Goal: Information Seeking & Learning: Find specific fact

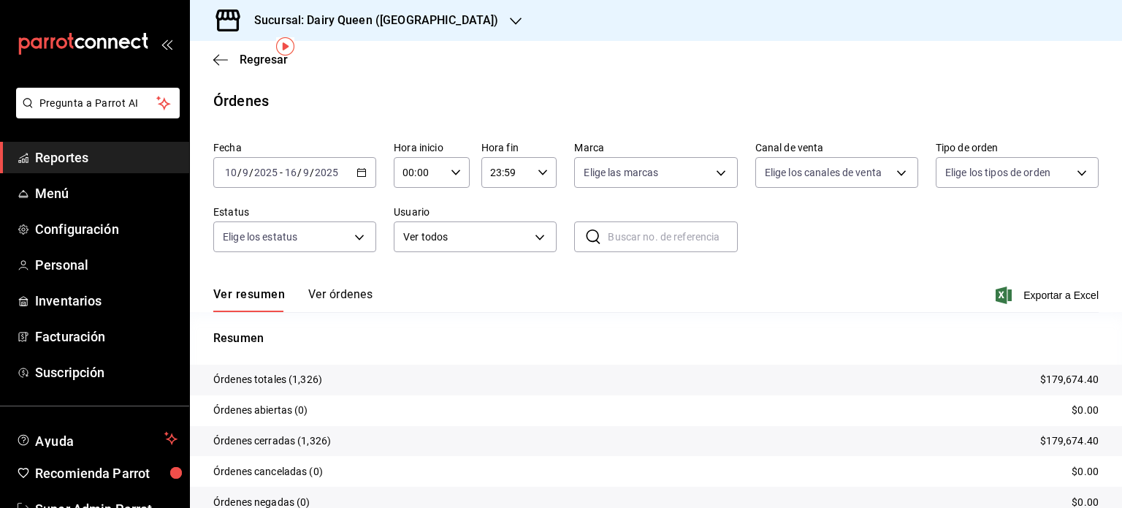
scroll to position [55, 0]
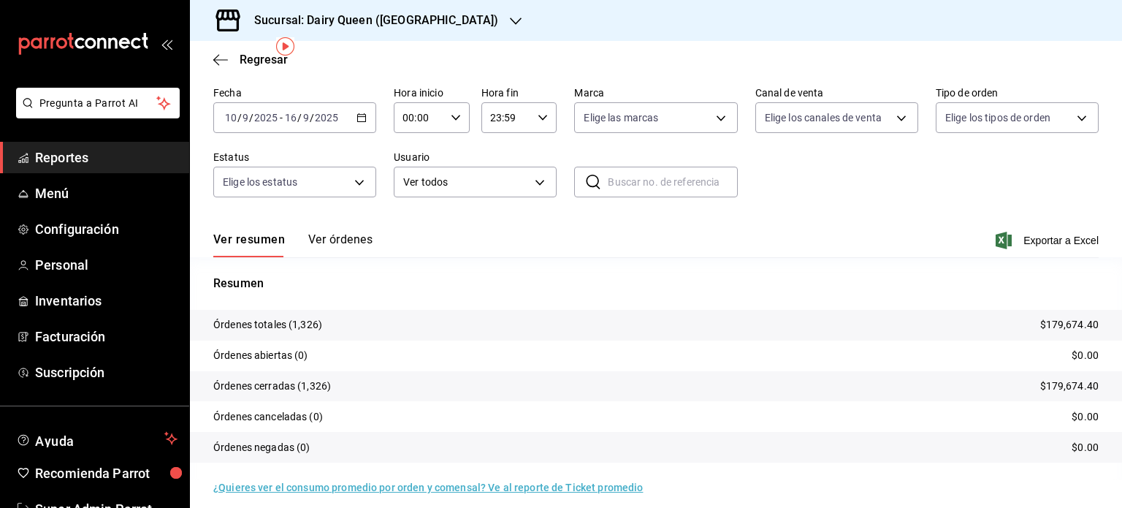
click at [441, 17] on h3 "Sucursal: Dairy Queen ([GEOGRAPHIC_DATA])" at bounding box center [371, 21] width 256 height 18
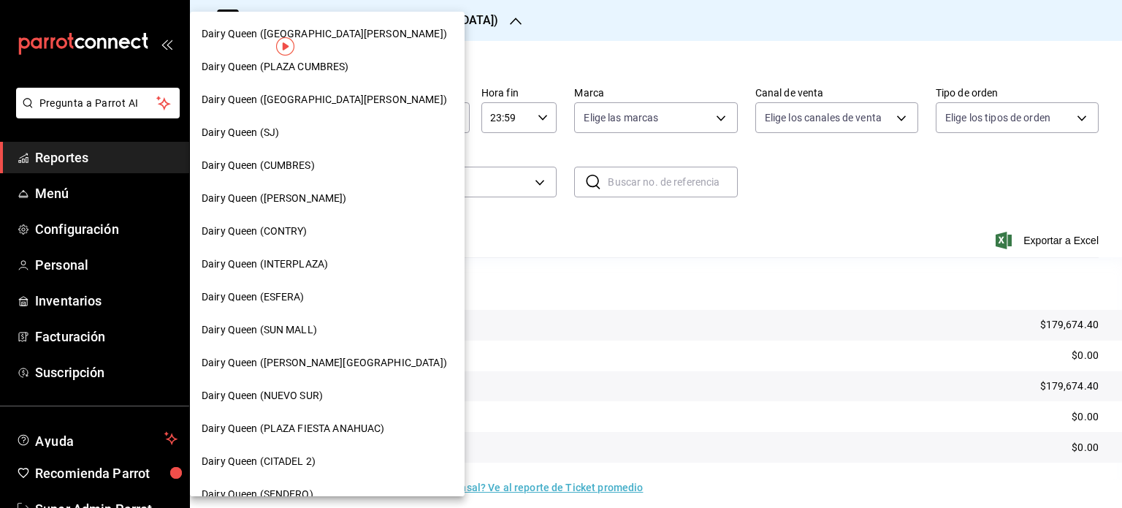
click at [335, 424] on span "Dairy Queen (PLAZA FIESTA ANAHUAC)" at bounding box center [293, 428] width 183 height 15
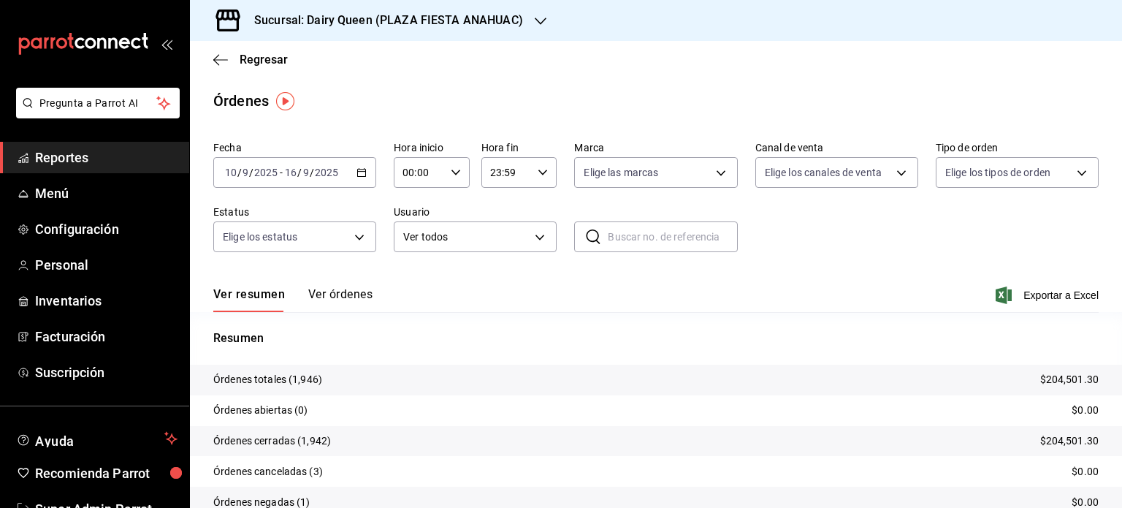
scroll to position [66, 0]
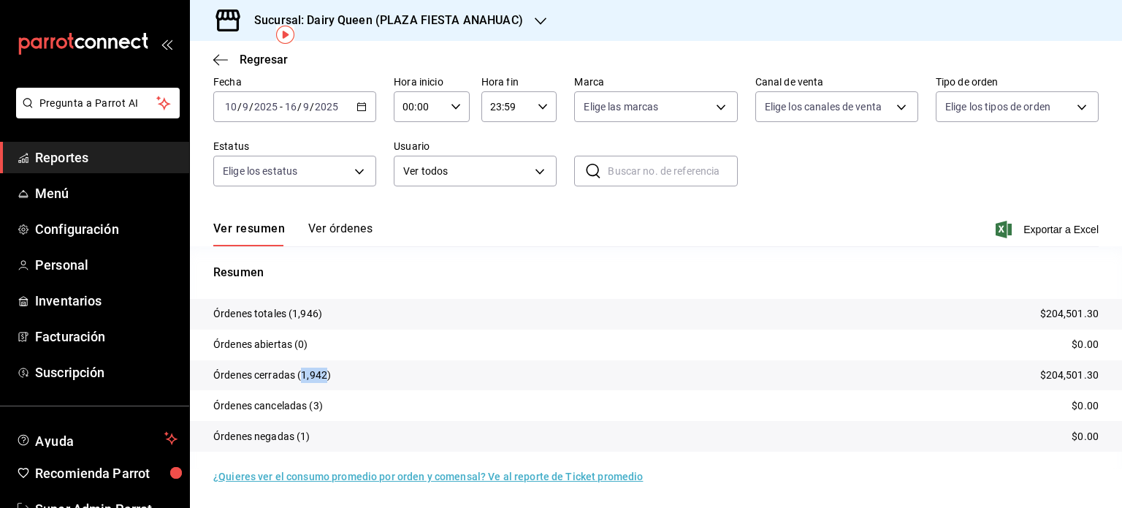
drag, startPoint x: 327, startPoint y: 372, endPoint x: 302, endPoint y: 370, distance: 25.6
click at [302, 370] on p "Órdenes cerradas (1,942)" at bounding box center [272, 375] width 118 height 15
copy p "1,942"
click at [536, 26] on icon "button" at bounding box center [541, 21] width 12 height 12
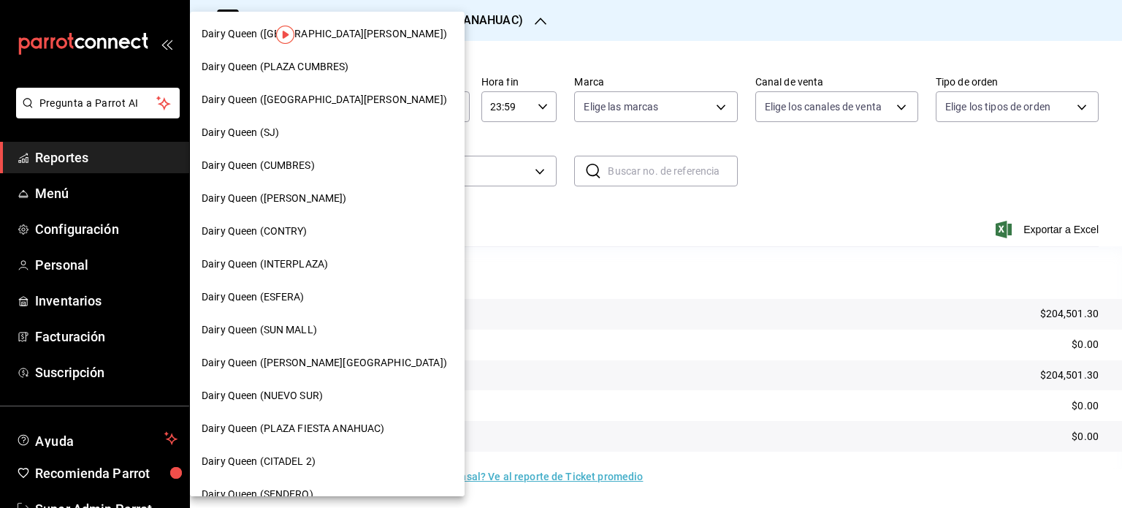
scroll to position [73, 0]
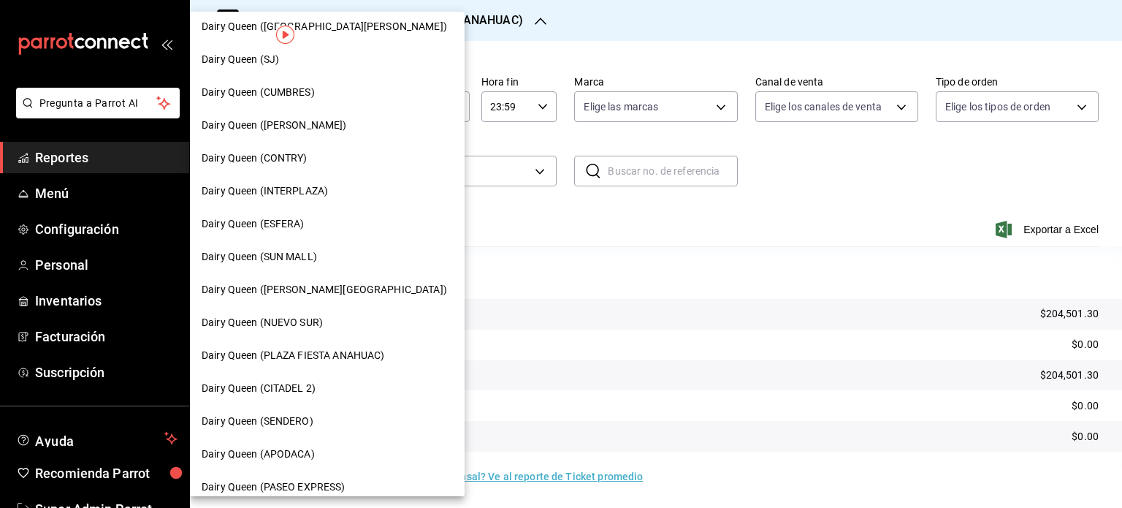
click at [324, 398] on div "Dairy Queen (CITADEL 2)" at bounding box center [327, 388] width 275 height 33
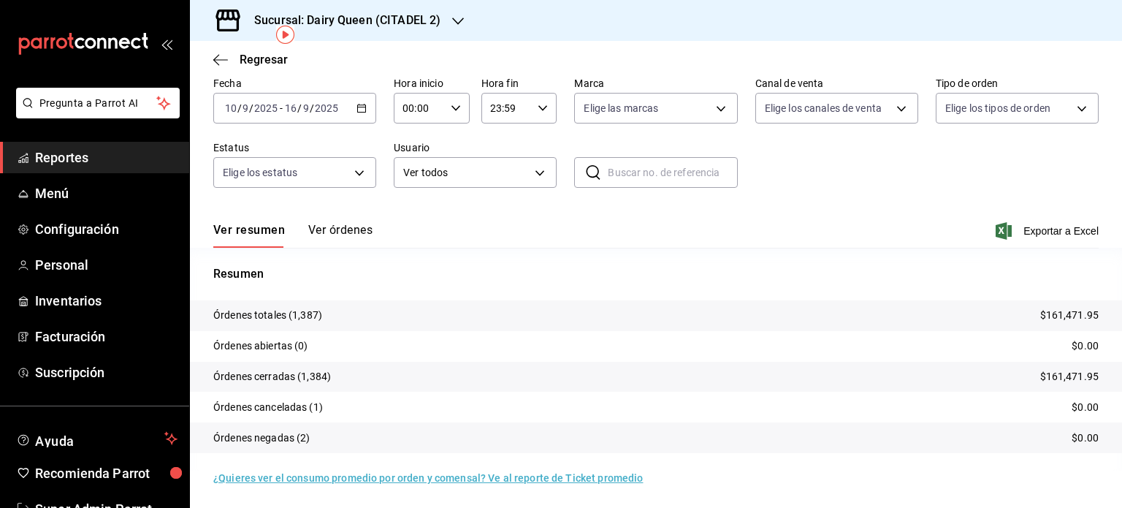
scroll to position [66, 0]
drag, startPoint x: 328, startPoint y: 376, endPoint x: 304, endPoint y: 370, distance: 24.6
click at [304, 370] on p "Órdenes cerradas (1,384)" at bounding box center [272, 375] width 118 height 15
copy p "1,384"
click at [634, 213] on div "Ver resumen Ver órdenes Exportar a Excel" at bounding box center [656, 225] width 886 height 42
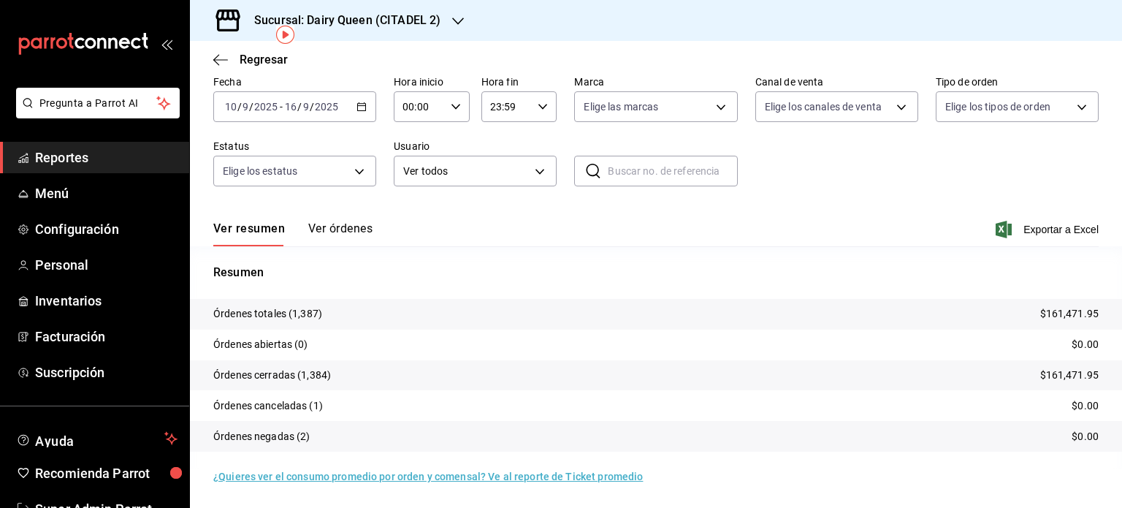
click at [466, 3] on div "Sucursal: Dairy Queen (CITADEL 2)" at bounding box center [336, 20] width 268 height 41
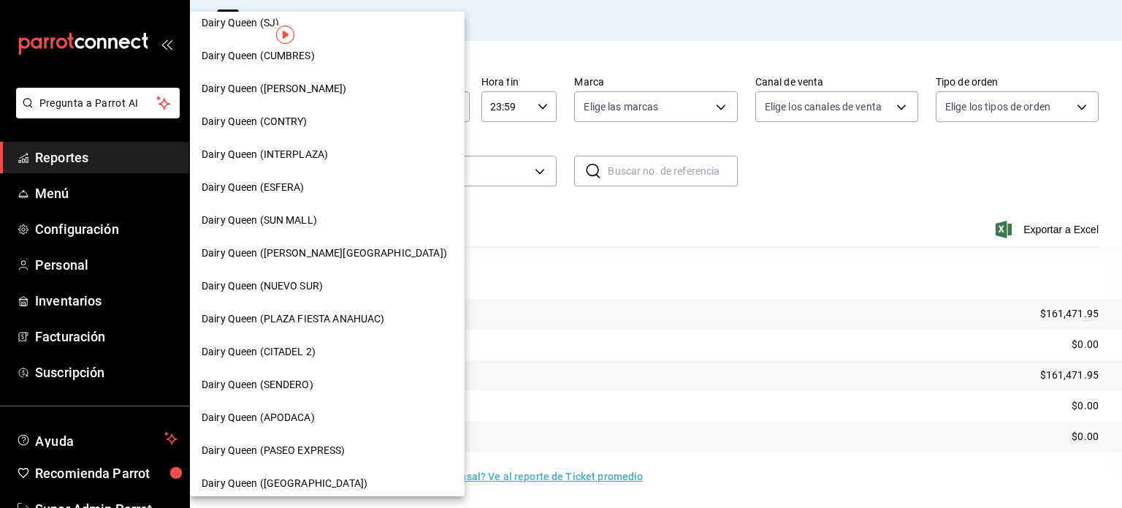
scroll to position [219, 0]
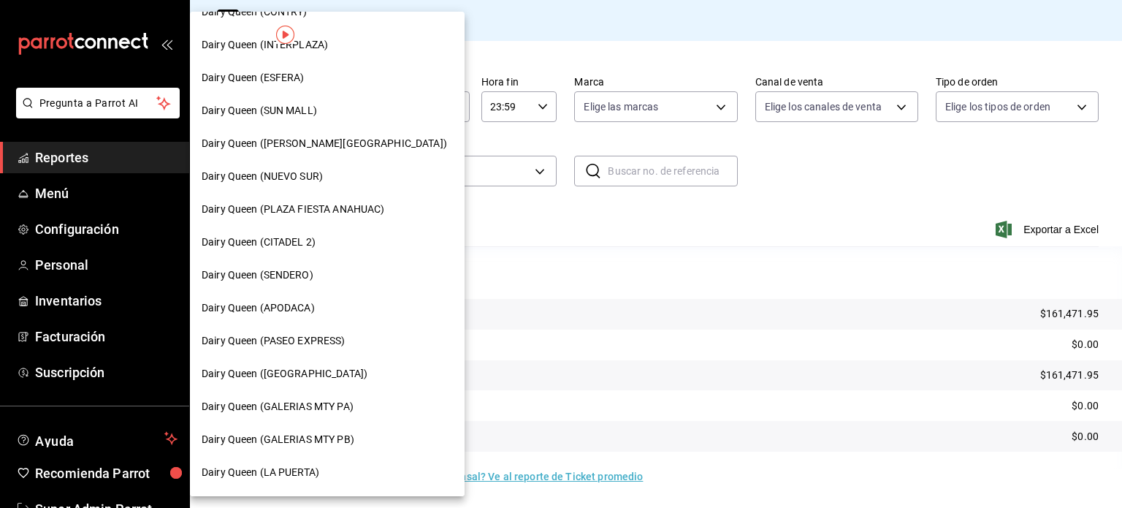
click at [317, 283] on div "Dairy Queen (SENDERO)" at bounding box center [327, 275] width 275 height 33
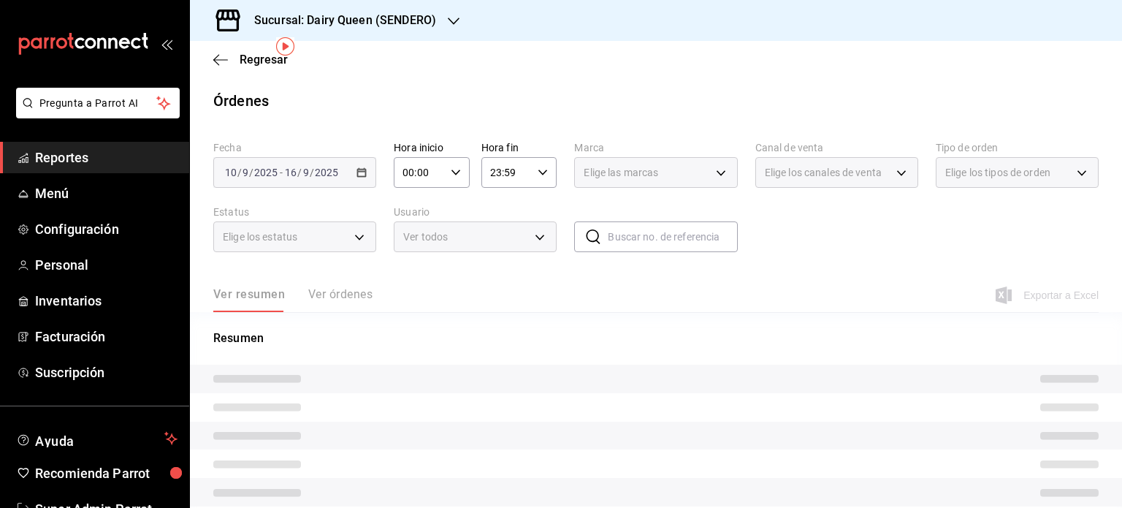
scroll to position [55, 0]
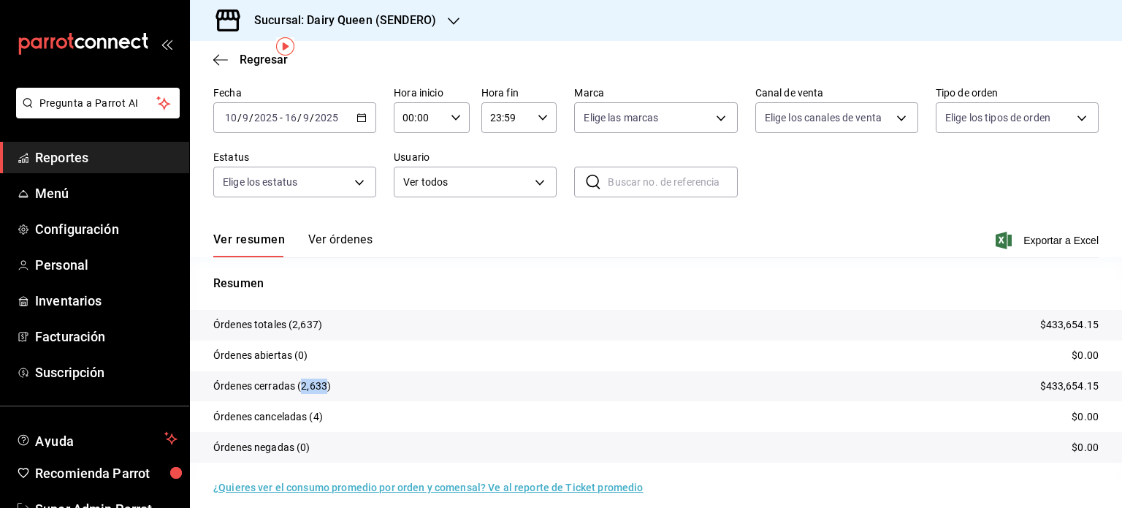
drag, startPoint x: 328, startPoint y: 388, endPoint x: 302, endPoint y: 385, distance: 25.7
click at [302, 385] on p "Órdenes cerradas (2,633)" at bounding box center [272, 385] width 118 height 15
copy p "2,633"
click at [448, 15] on icon "button" at bounding box center [454, 21] width 12 height 12
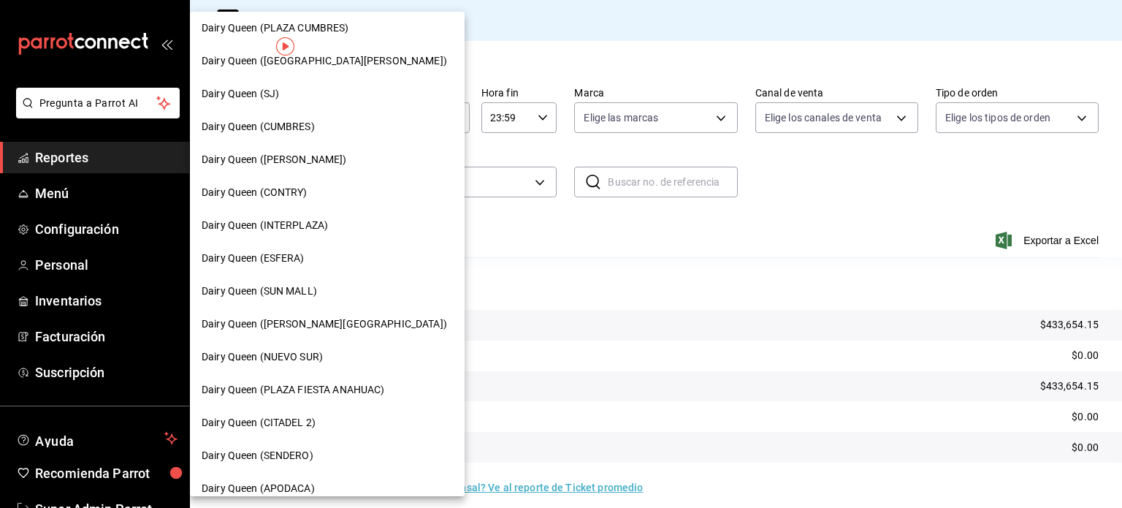
scroll to position [73, 0]
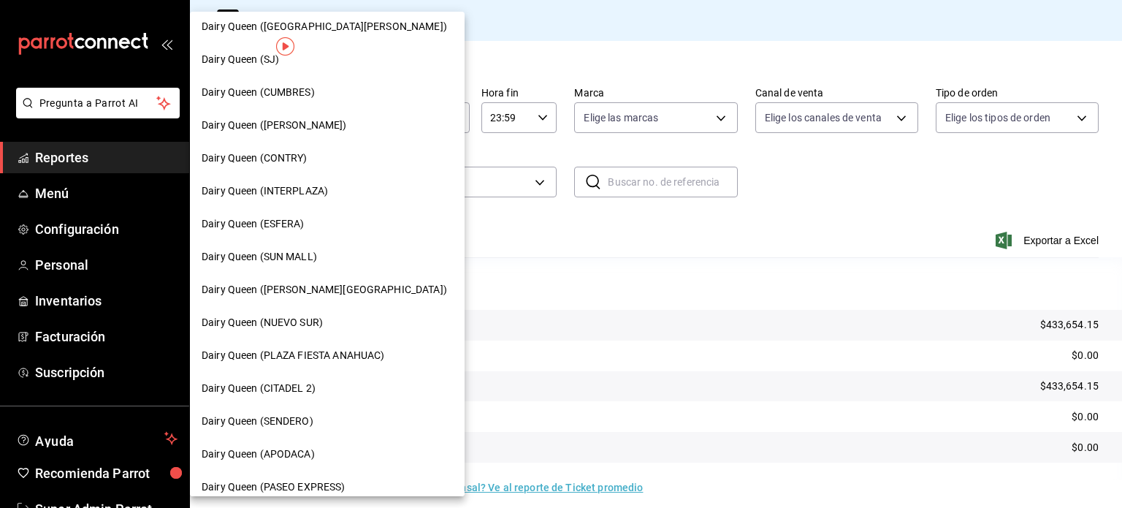
click at [324, 454] on div "Dairy Queen (APODACA)" at bounding box center [327, 453] width 251 height 15
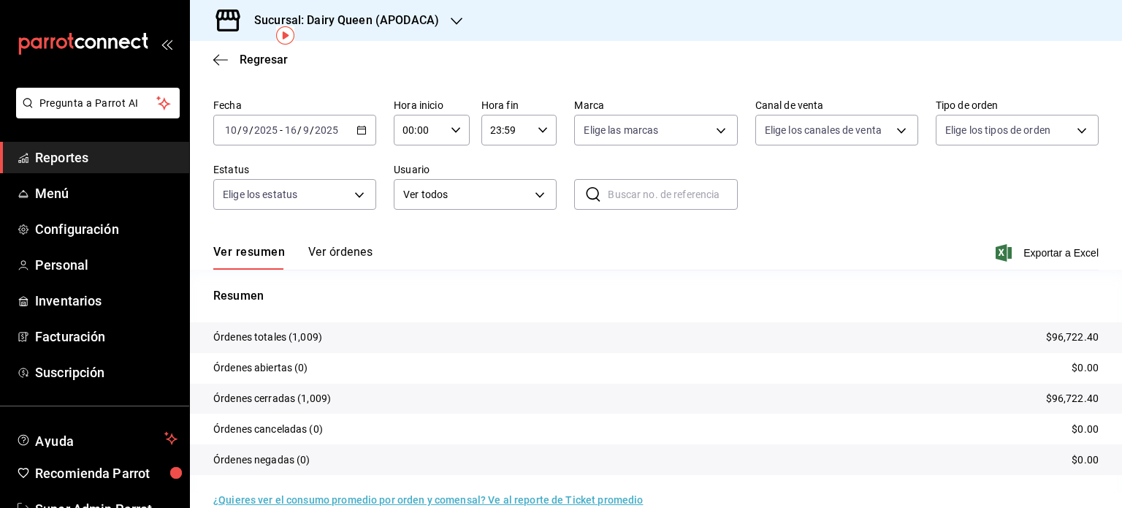
scroll to position [66, 0]
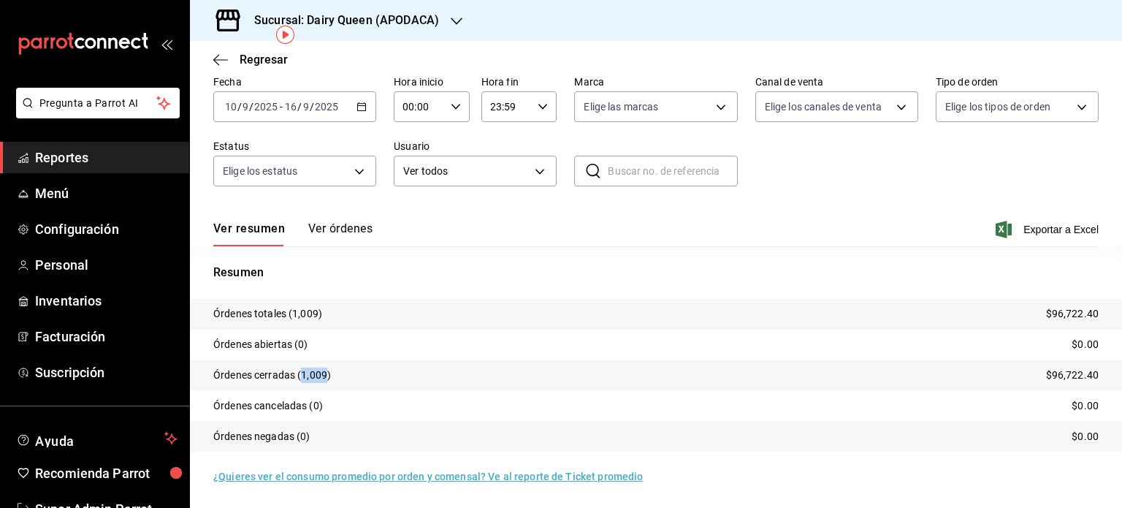
drag, startPoint x: 324, startPoint y: 376, endPoint x: 302, endPoint y: 375, distance: 22.7
click at [302, 375] on p "Órdenes cerradas (1,009)" at bounding box center [272, 375] width 118 height 15
copy p "1,009"
click at [433, 23] on h3 "Sucursal: Dairy Queen (APODACA)" at bounding box center [341, 21] width 197 height 18
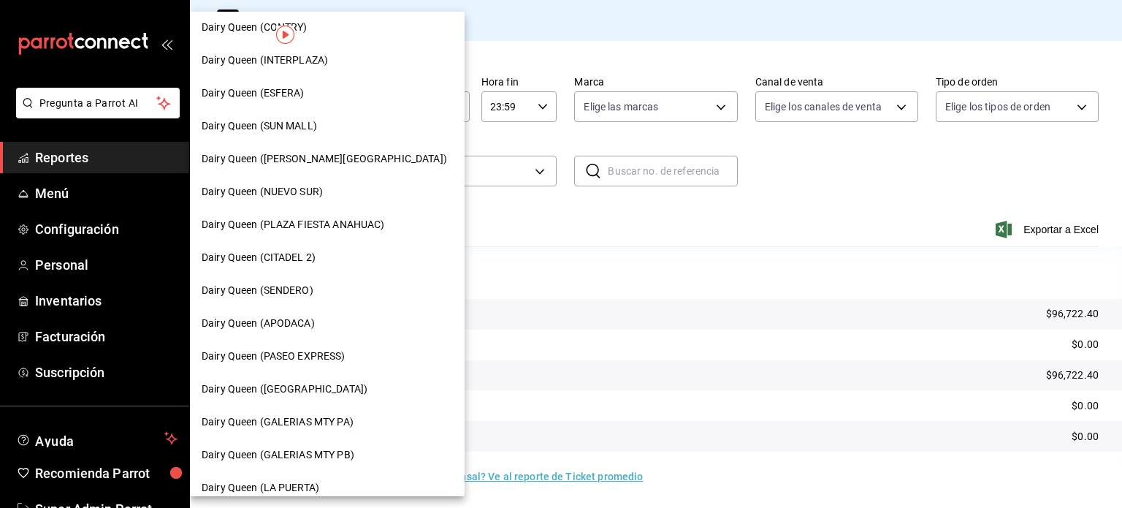
scroll to position [219, 0]
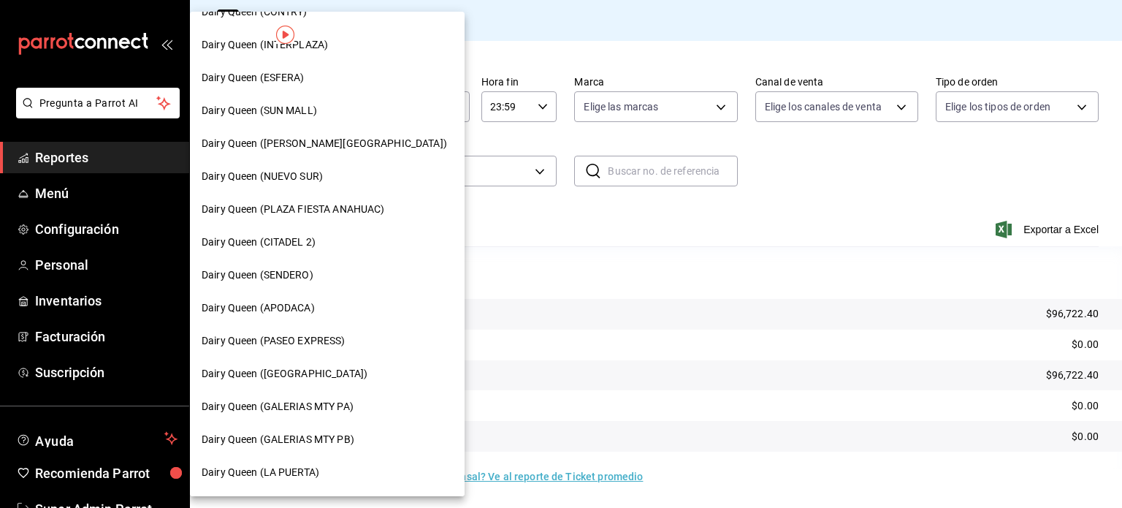
click at [347, 341] on div "Dairy Queen (PASEO EXPRESS)" at bounding box center [327, 340] width 251 height 15
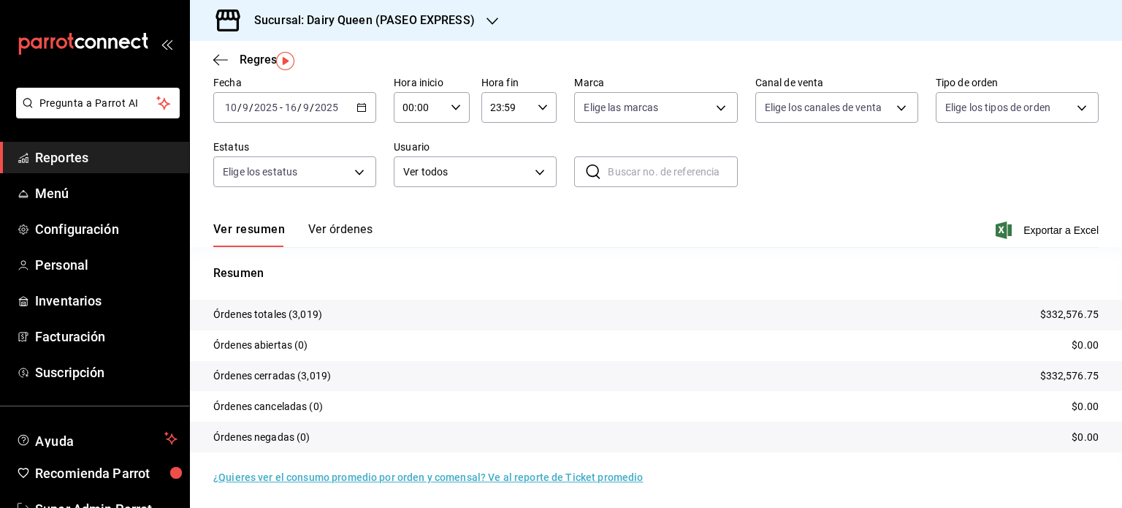
scroll to position [66, 0]
drag, startPoint x: 326, startPoint y: 373, endPoint x: 302, endPoint y: 371, distance: 24.2
click at [302, 371] on p "Órdenes cerradas (3,019)" at bounding box center [272, 375] width 118 height 15
copy p "3,019"
click at [491, 20] on icon "button" at bounding box center [493, 21] width 12 height 12
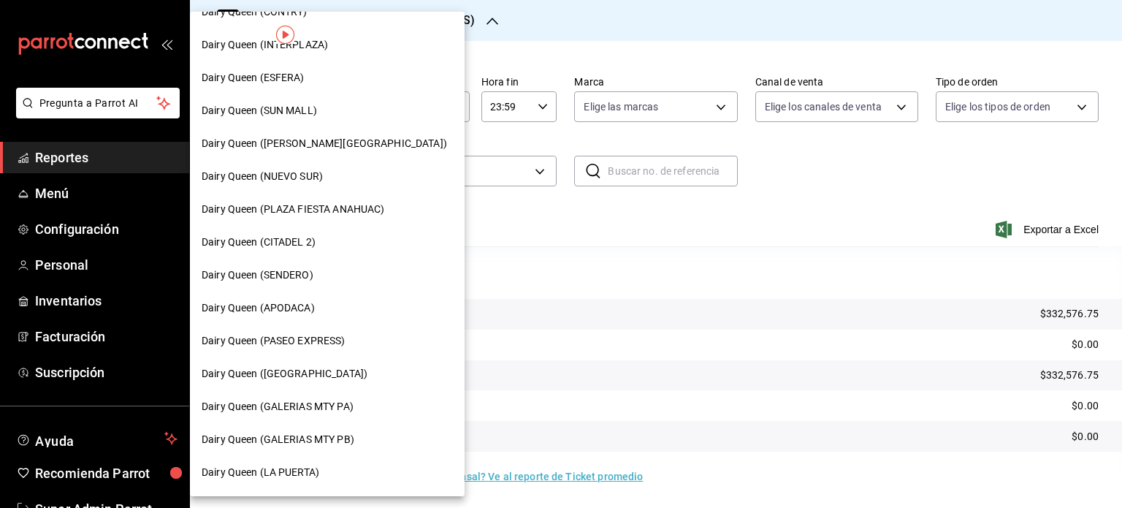
scroll to position [292, 0]
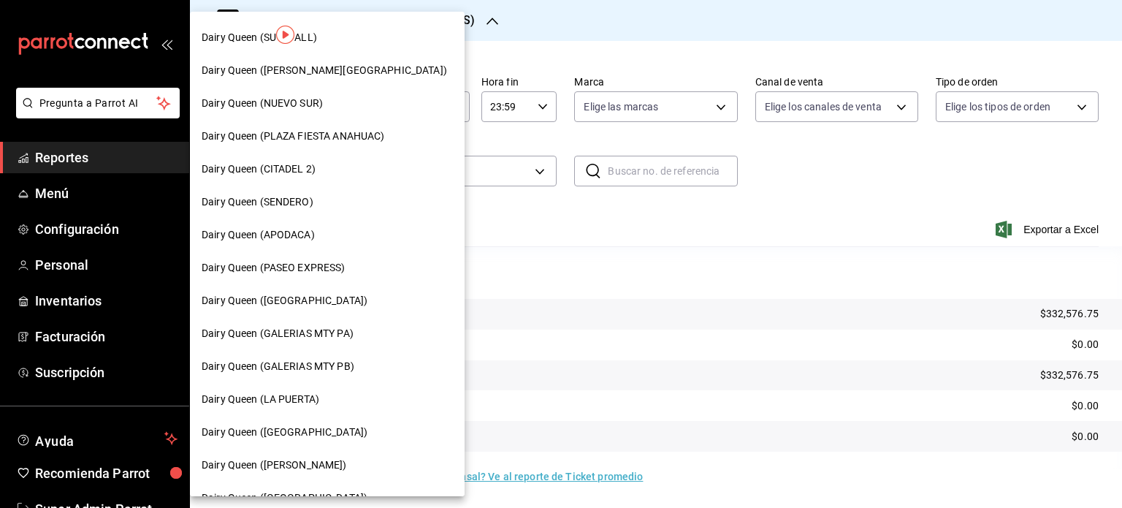
click at [303, 305] on span "Dairy Queen ([GEOGRAPHIC_DATA])" at bounding box center [285, 300] width 166 height 15
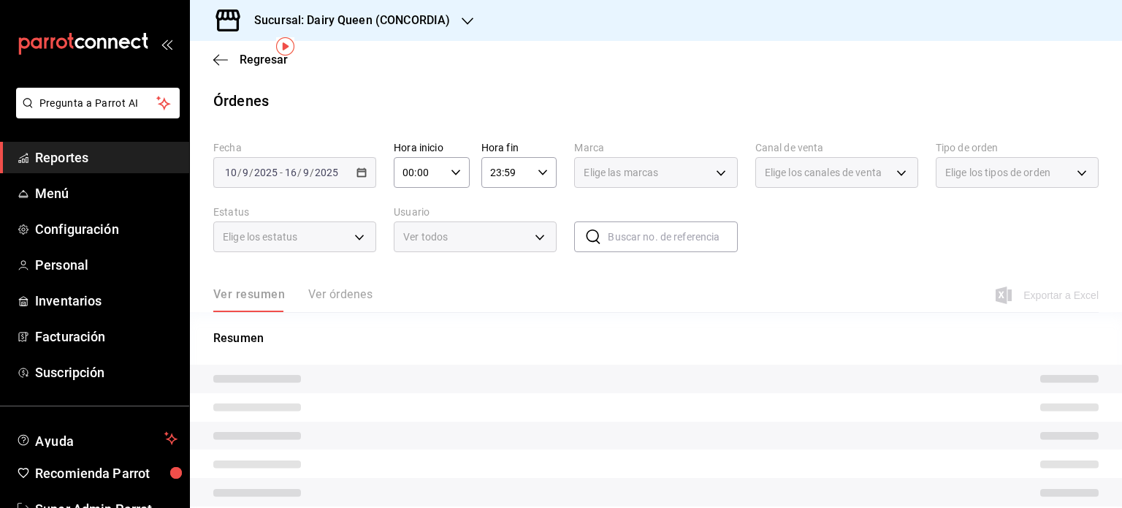
scroll to position [55, 0]
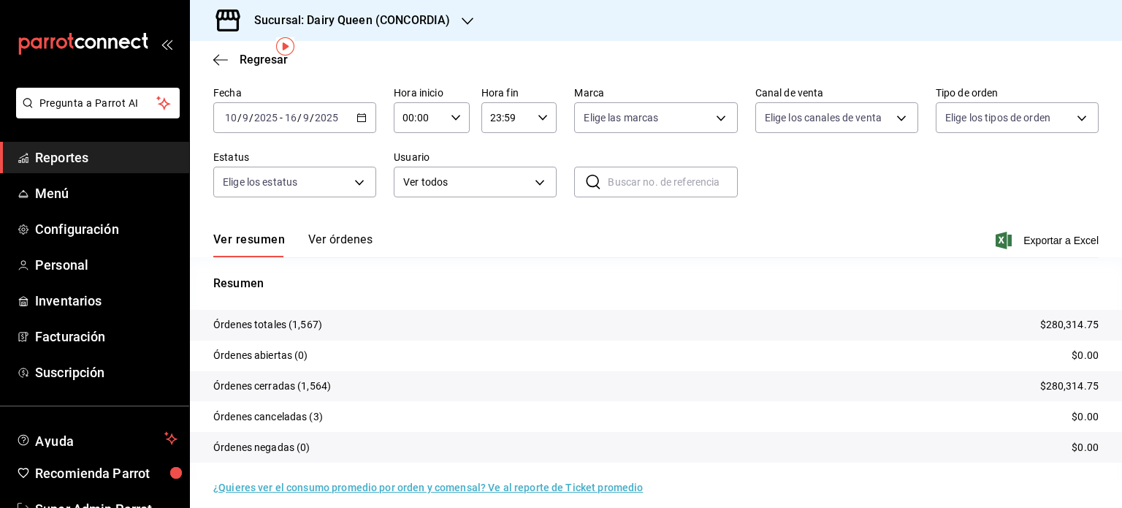
click at [322, 385] on p "Órdenes cerradas (1,564)" at bounding box center [272, 385] width 118 height 15
drag, startPoint x: 326, startPoint y: 385, endPoint x: 302, endPoint y: 387, distance: 23.4
click at [302, 387] on p "Órdenes cerradas (1,564)" at bounding box center [272, 385] width 118 height 15
copy p "1,564"
click at [465, 12] on div "Sucursal: Dairy Queen (CONCORDIA)" at bounding box center [341, 20] width 278 height 41
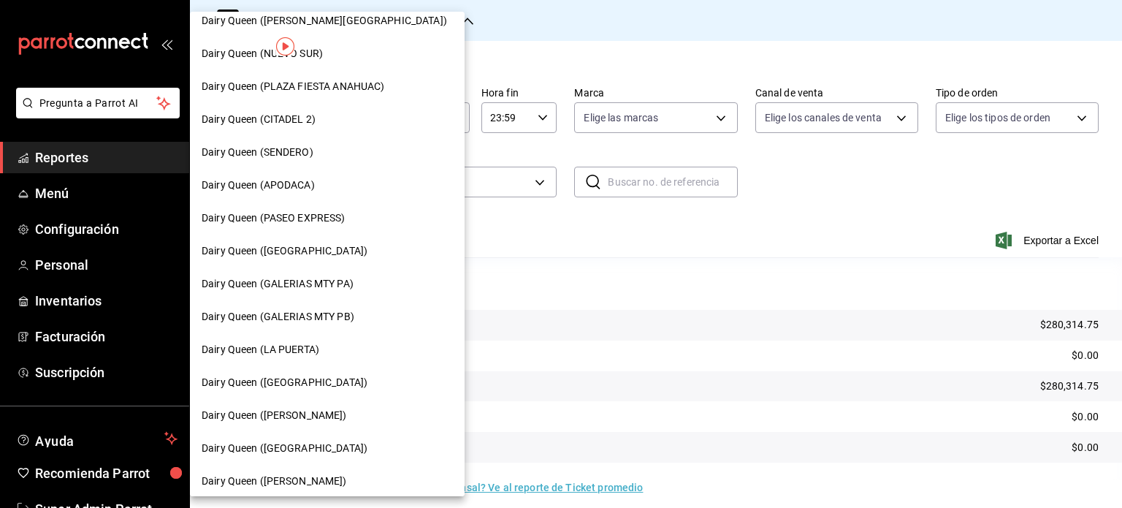
scroll to position [365, 0]
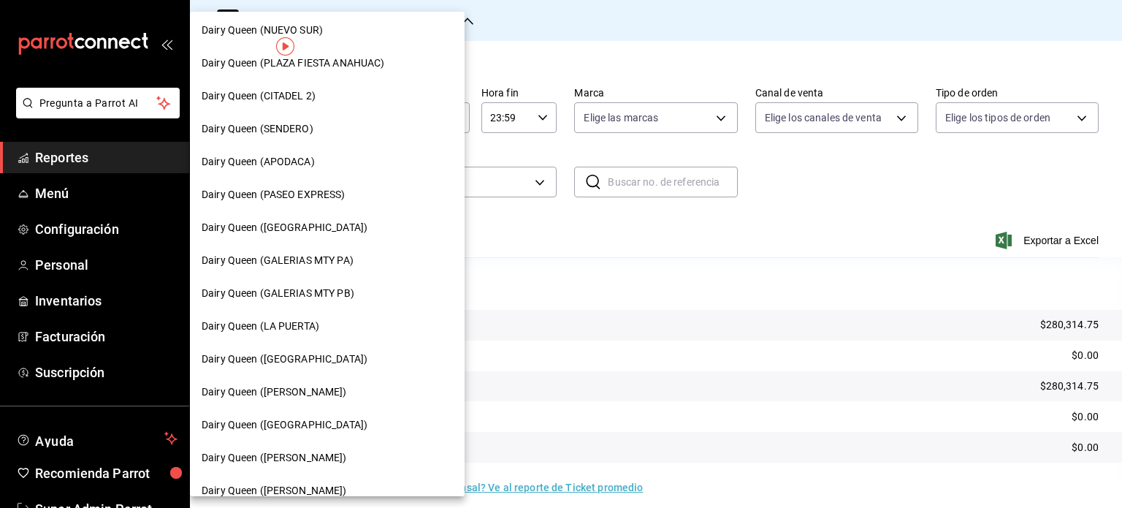
click at [340, 258] on span "Dairy Queen (GALERIAS MTY PA)" at bounding box center [278, 260] width 152 height 15
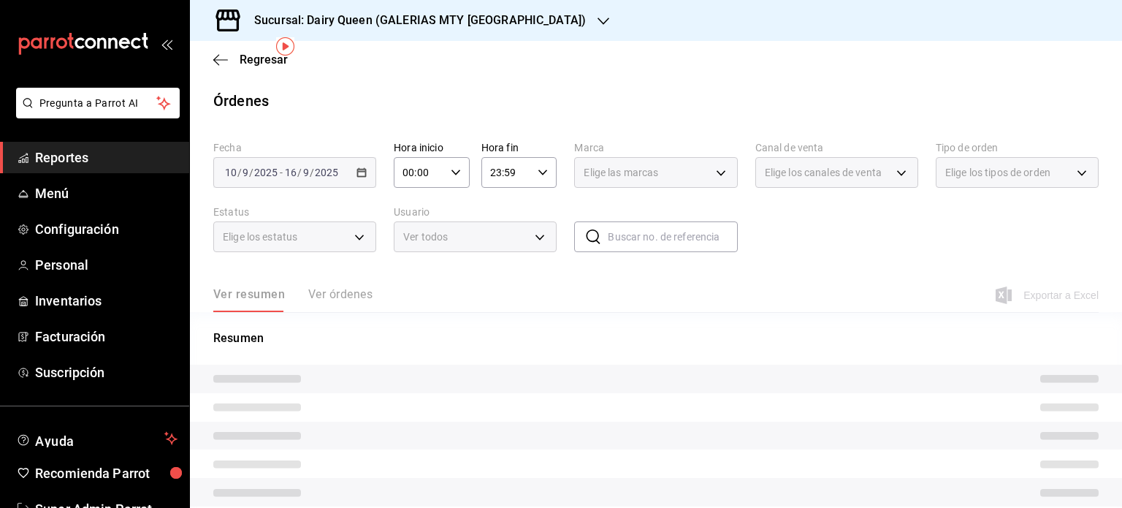
scroll to position [55, 0]
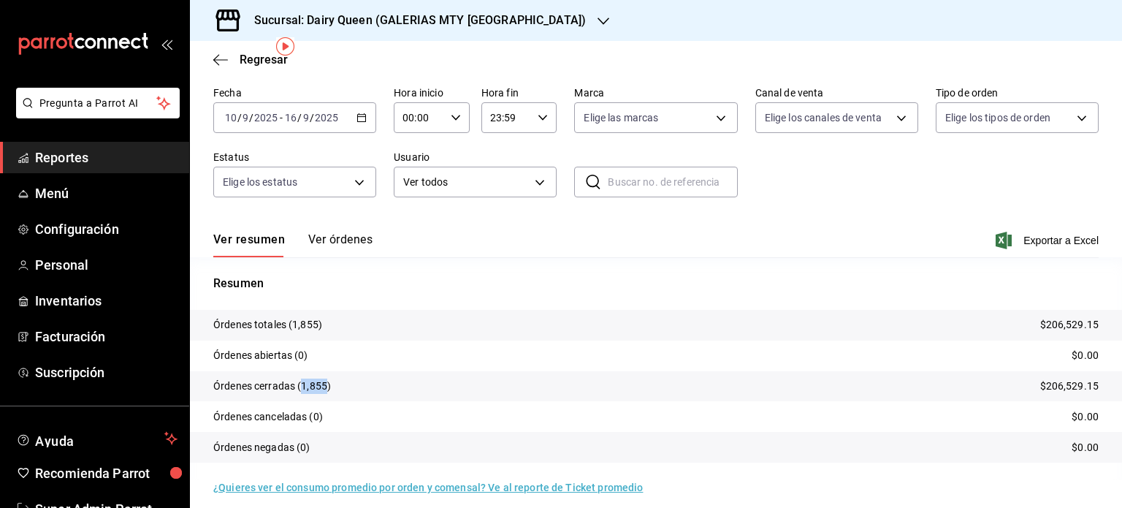
drag, startPoint x: 326, startPoint y: 386, endPoint x: 301, endPoint y: 387, distance: 24.9
click at [301, 387] on p "Órdenes cerradas (1,855)" at bounding box center [272, 385] width 118 height 15
copy p "1,855"
click at [598, 18] on icon "button" at bounding box center [604, 21] width 12 height 12
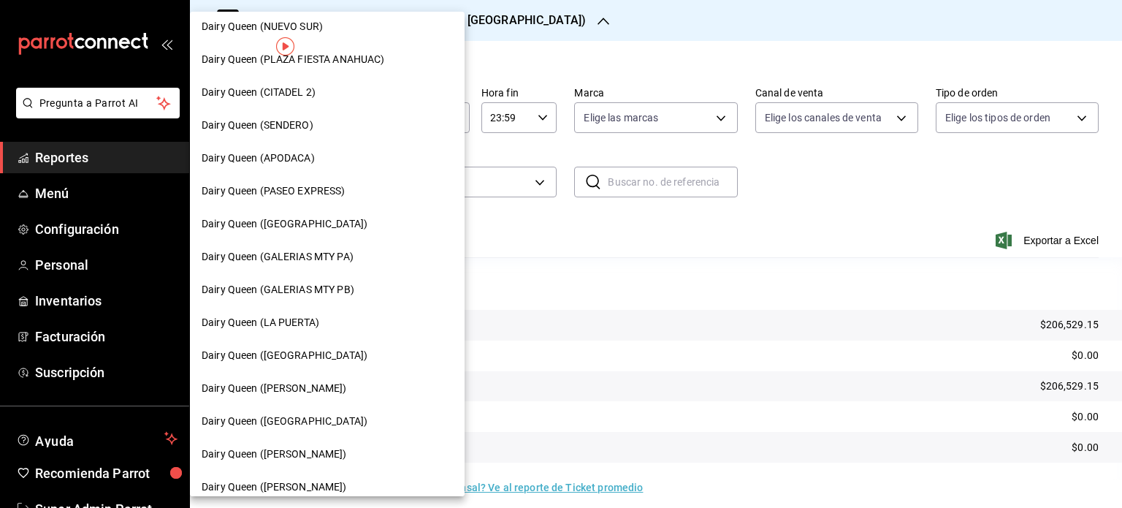
scroll to position [438, 0]
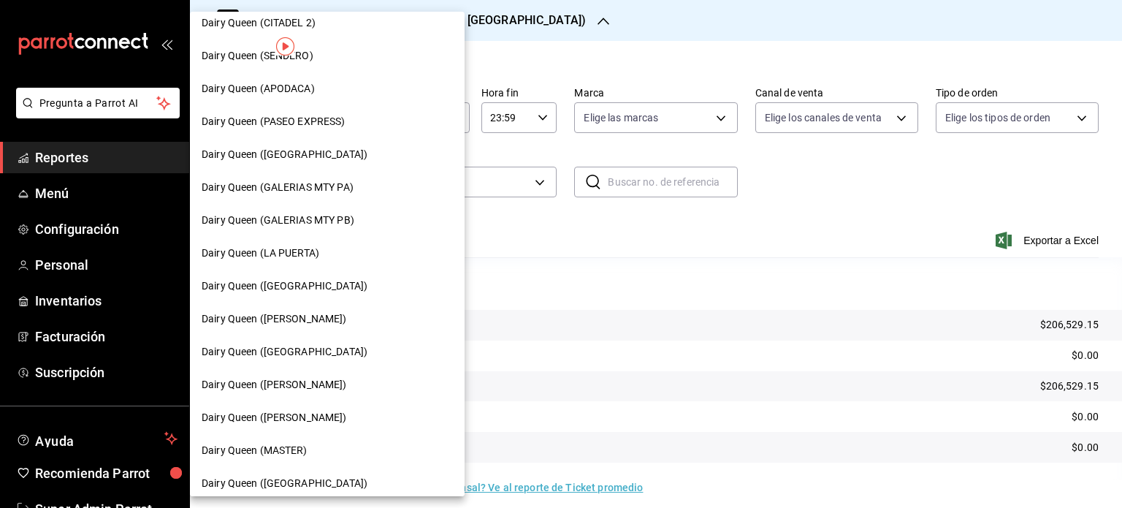
click at [340, 223] on span "Dairy Queen (GALERIAS MTY PB)" at bounding box center [278, 220] width 153 height 15
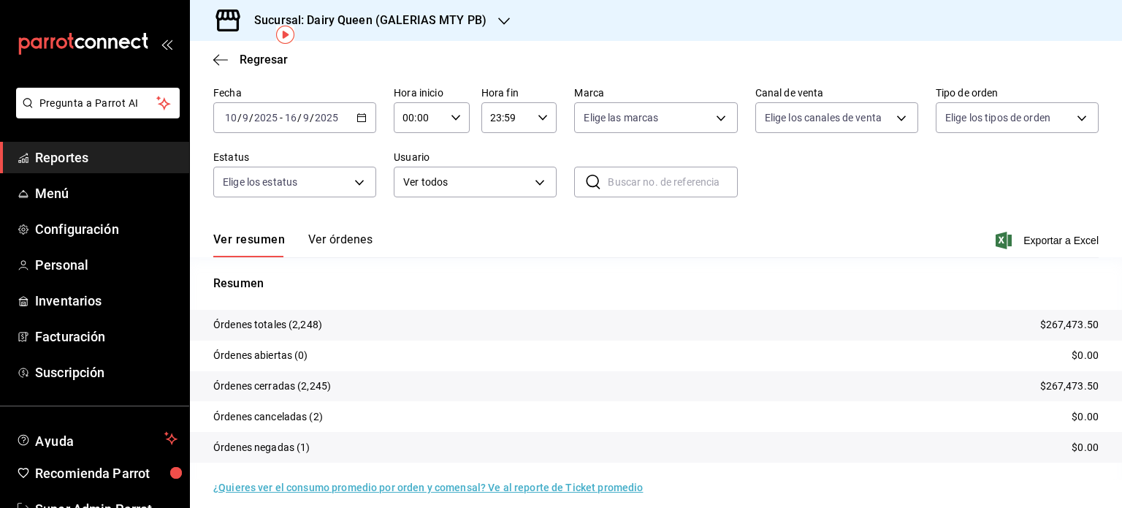
scroll to position [66, 0]
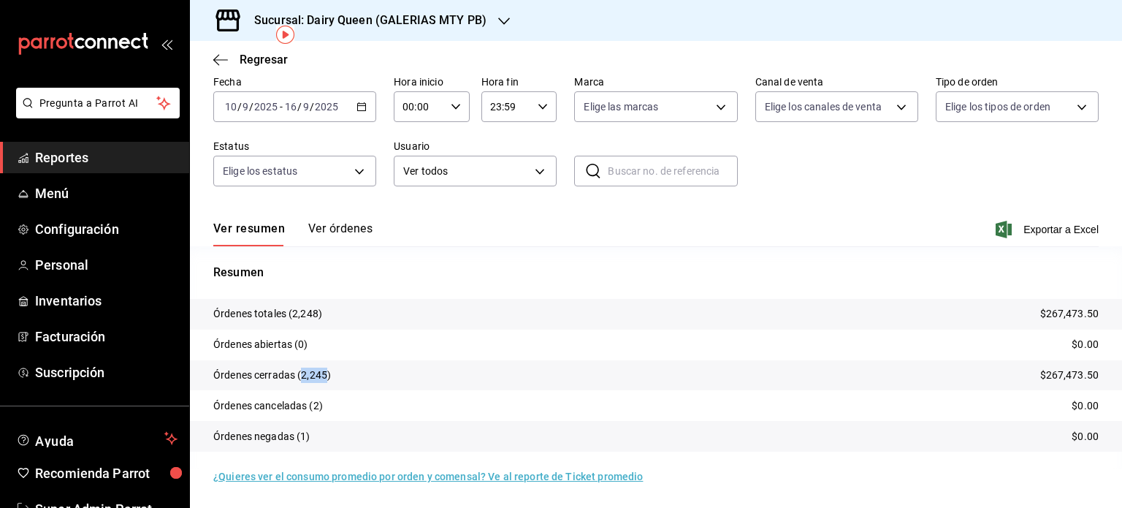
drag, startPoint x: 326, startPoint y: 374, endPoint x: 301, endPoint y: 369, distance: 25.4
click at [301, 369] on p "Órdenes cerradas (2,245)" at bounding box center [272, 375] width 118 height 15
copy p "2,245"
click at [515, 18] on div "Sucursal: Dairy Queen (GALERIAS MTY PB)" at bounding box center [656, 20] width 932 height 41
click at [490, 19] on div "Sucursal: Dairy Queen (GALERIAS MTY PB)" at bounding box center [359, 20] width 314 height 41
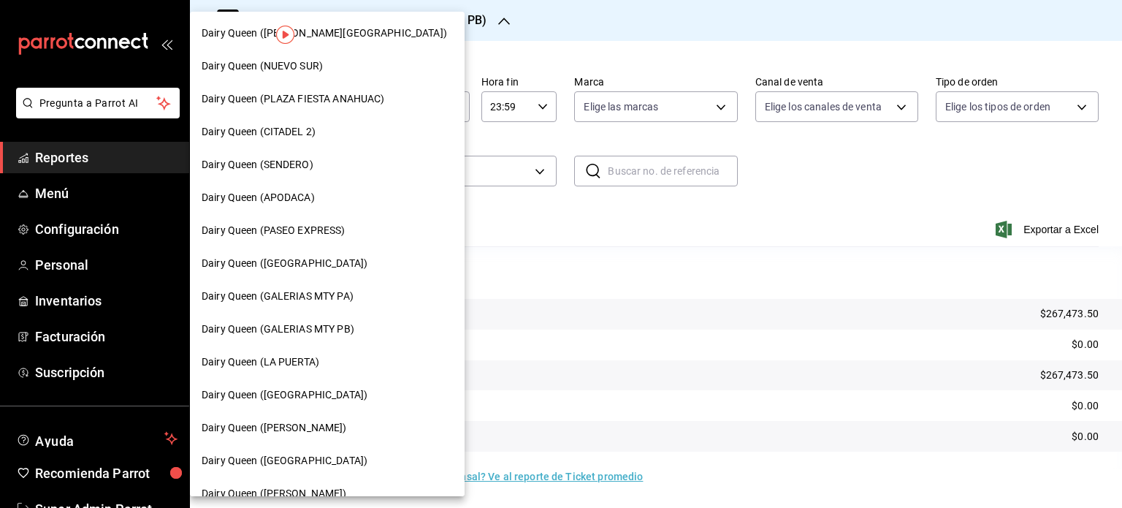
scroll to position [365, 0]
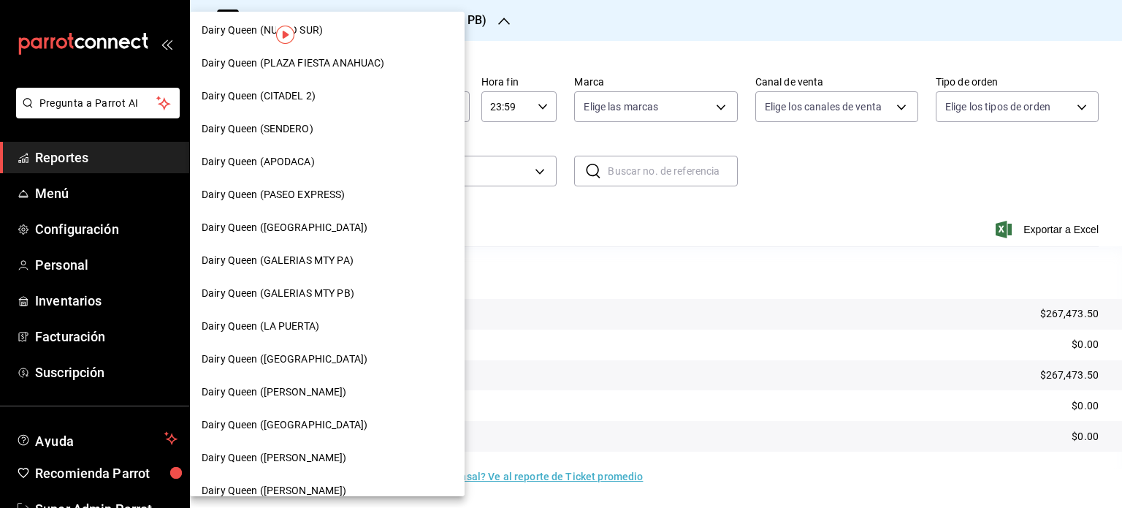
click at [351, 318] on div "Dairy Queen (LA PUERTA)" at bounding box center [327, 326] width 275 height 33
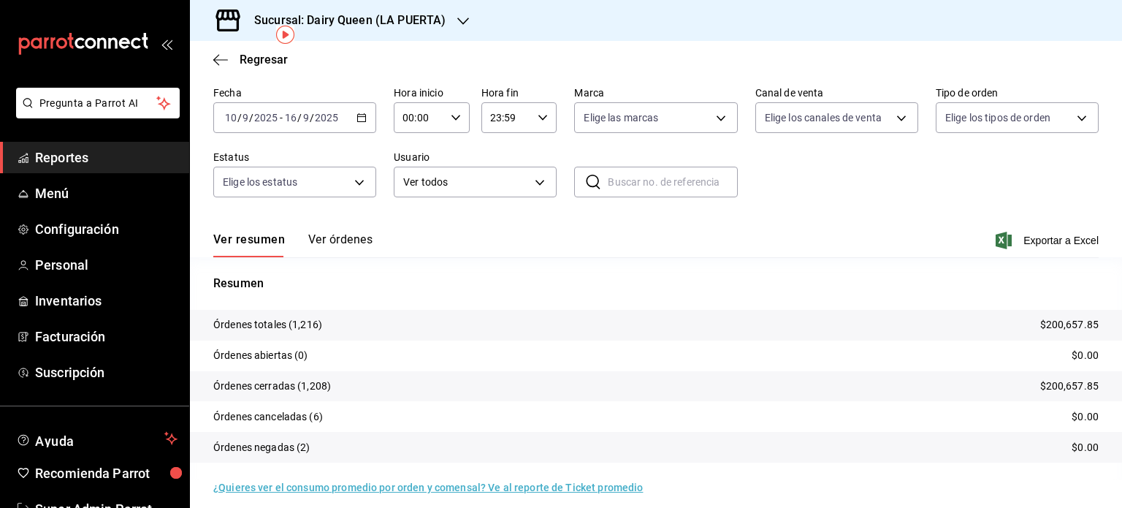
scroll to position [66, 0]
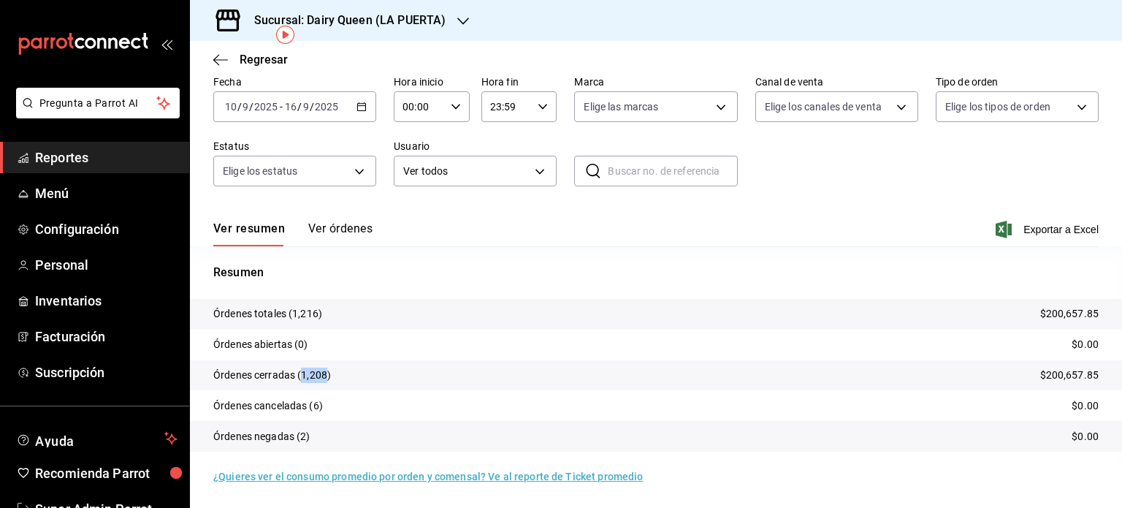
click at [300, 375] on p "Órdenes cerradas (1,208)" at bounding box center [272, 375] width 118 height 15
copy p "1,208"
click at [452, 20] on div "Sucursal: Dairy Queen (LA PUERTA)" at bounding box center [338, 20] width 273 height 41
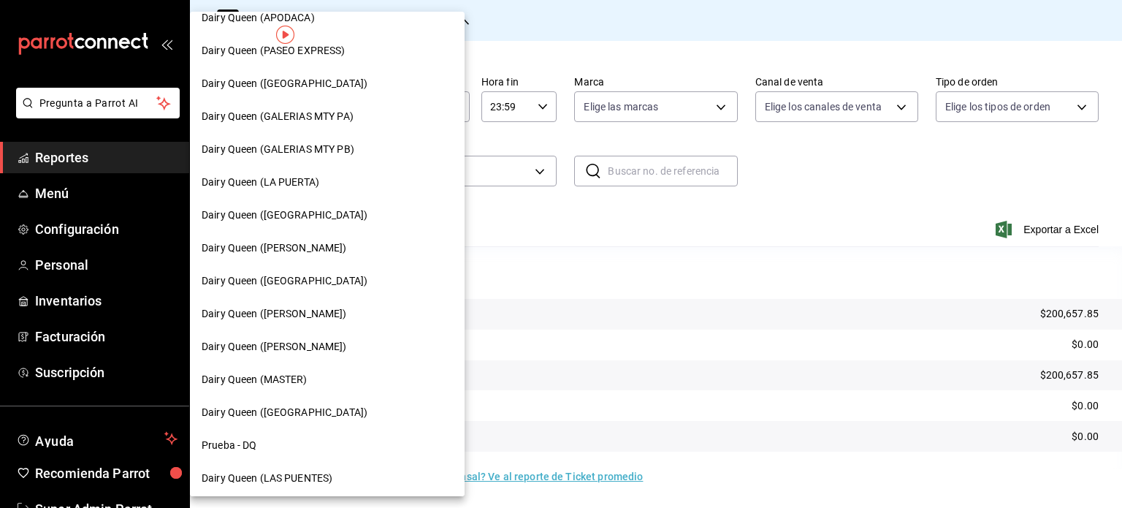
scroll to position [511, 0]
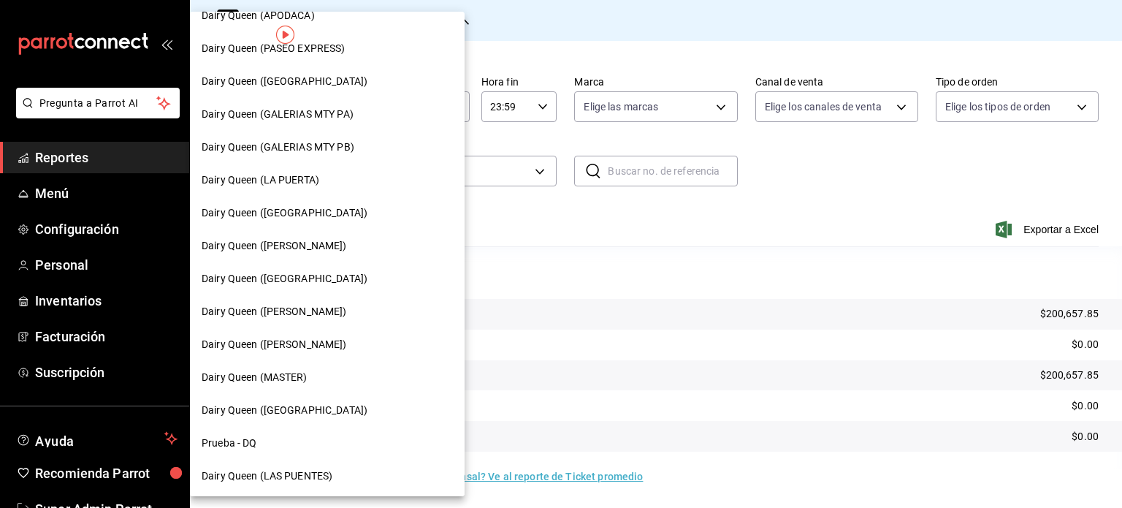
click at [310, 236] on div "Dairy Queen ([PERSON_NAME])" at bounding box center [327, 245] width 275 height 33
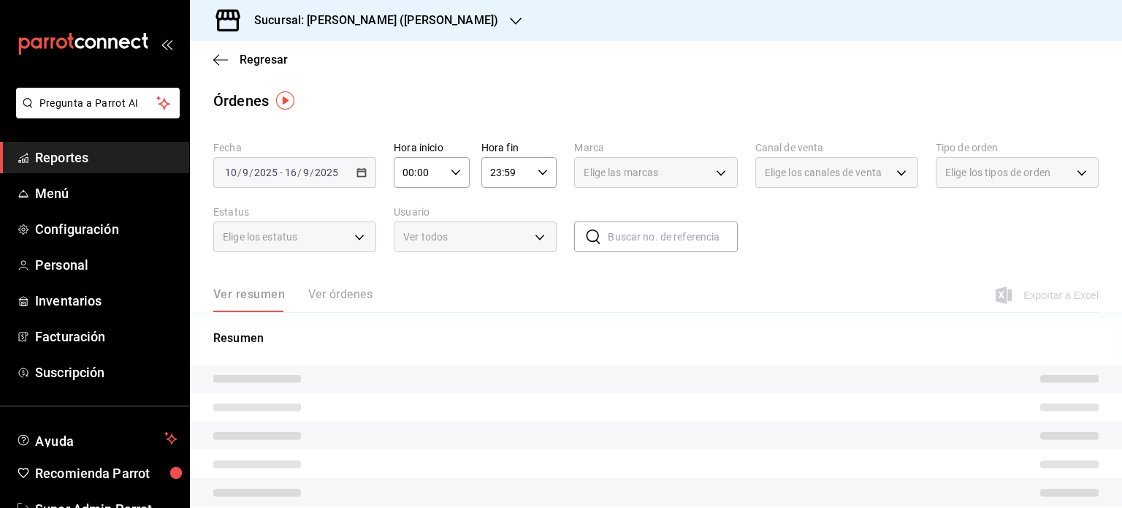
scroll to position [55, 0]
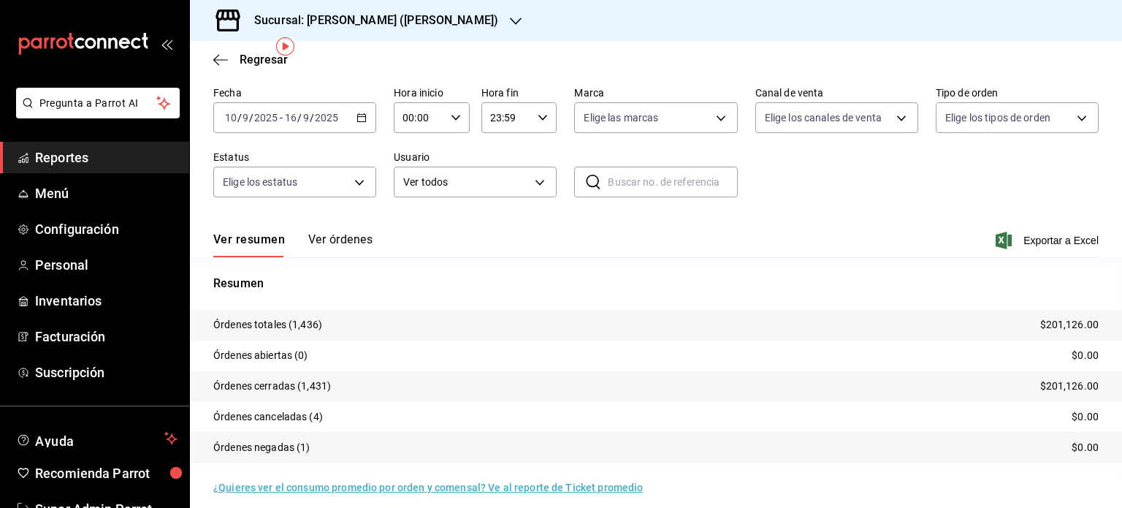
click at [300, 387] on p "Órdenes cerradas (1,431)" at bounding box center [272, 385] width 118 height 15
click at [327, 384] on p "Órdenes cerradas (1,431)" at bounding box center [272, 385] width 118 height 15
click at [324, 384] on p "Órdenes cerradas (1,431)" at bounding box center [272, 385] width 118 height 15
drag, startPoint x: 324, startPoint y: 384, endPoint x: 301, endPoint y: 386, distance: 22.8
click at [301, 386] on p "Órdenes cerradas (1,431)" at bounding box center [272, 385] width 118 height 15
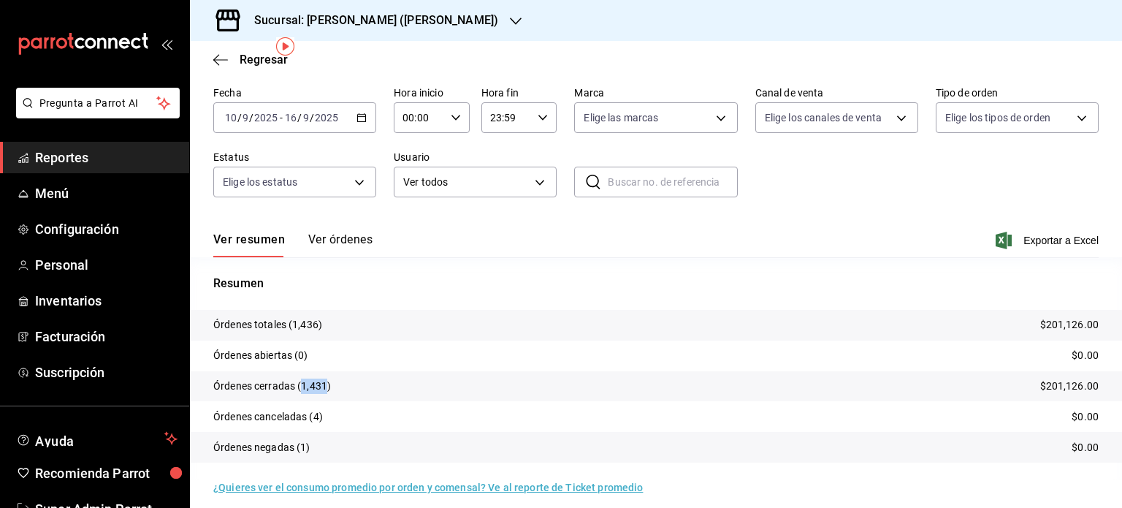
click at [510, 24] on icon "button" at bounding box center [516, 21] width 12 height 12
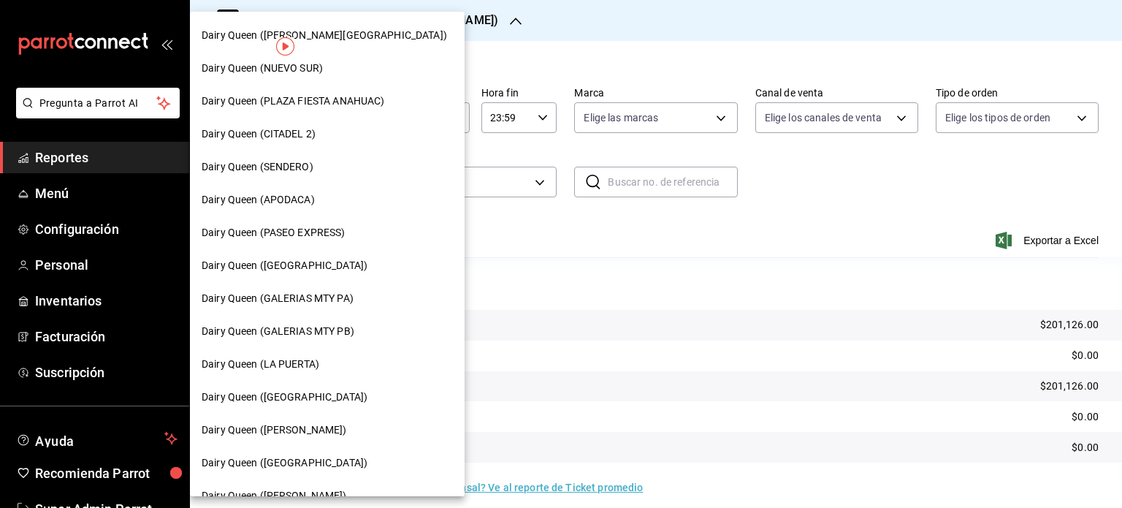
scroll to position [365, 0]
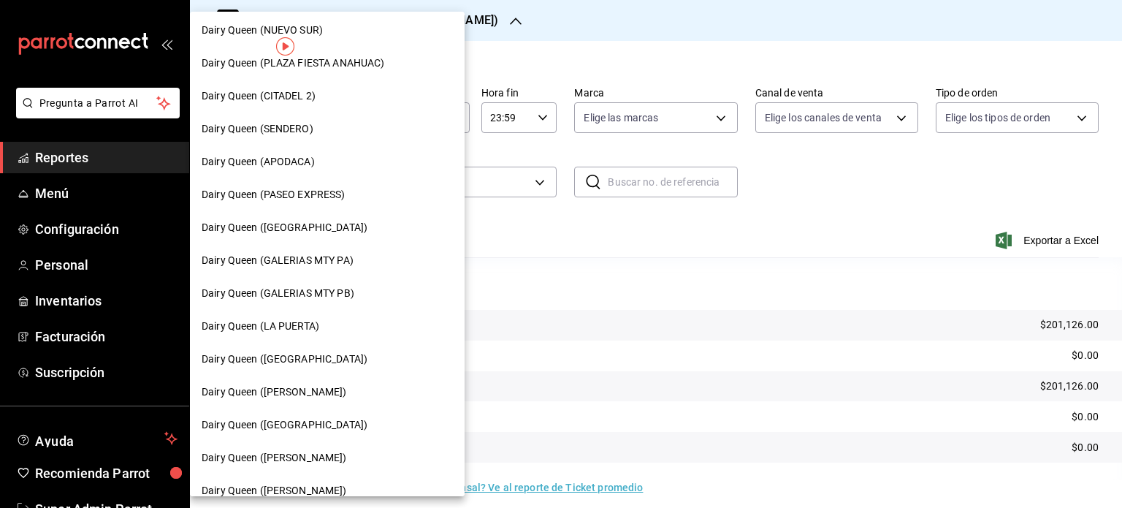
click at [316, 422] on span "Dairy Queen ([GEOGRAPHIC_DATA])" at bounding box center [285, 424] width 166 height 15
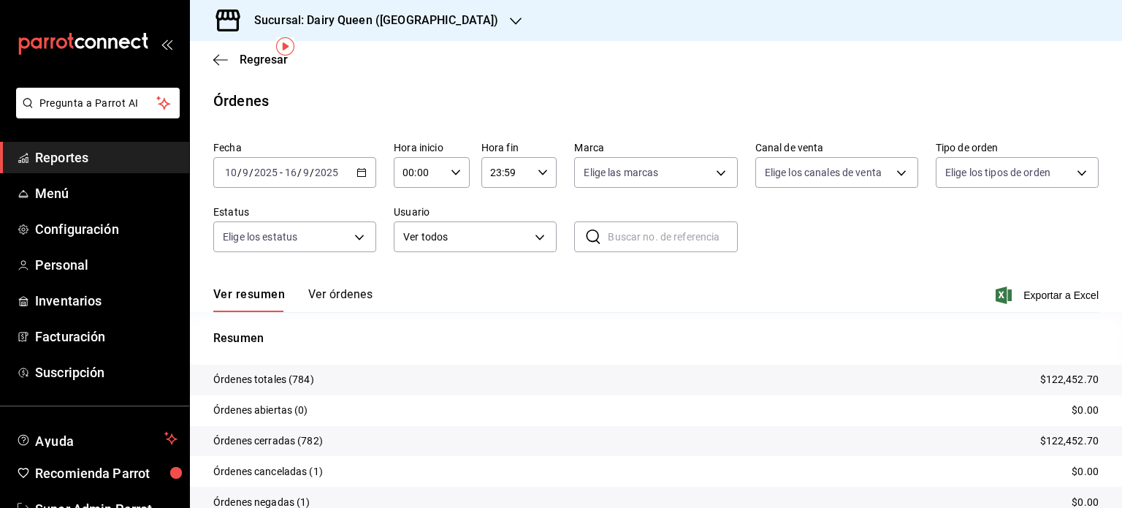
scroll to position [55, 0]
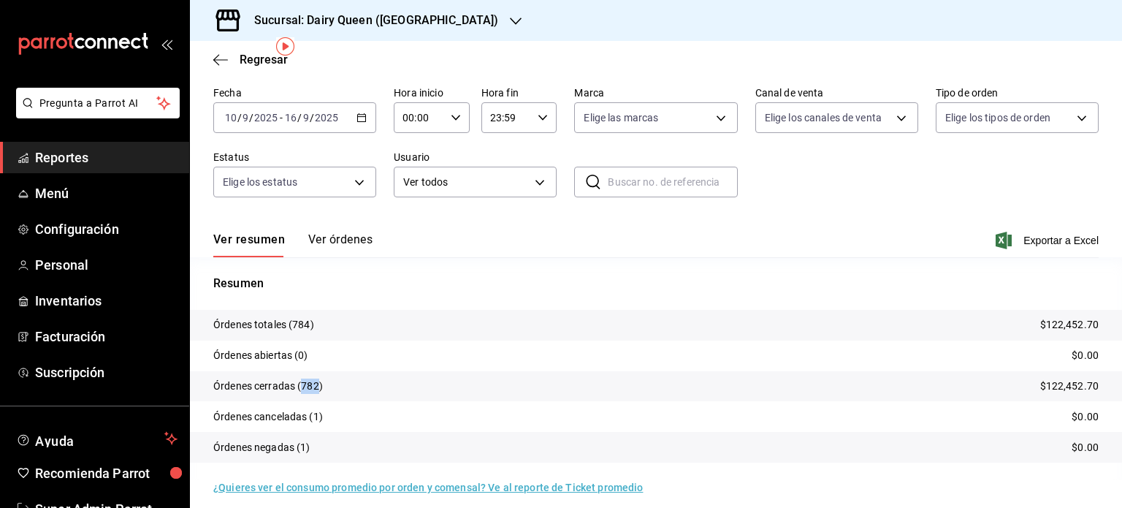
drag, startPoint x: 318, startPoint y: 383, endPoint x: 302, endPoint y: 382, distance: 15.4
click at [302, 382] on p "Órdenes cerradas (782)" at bounding box center [268, 385] width 110 height 15
copy p "782"
click at [463, 22] on div "Sucursal: Dairy Queen ([GEOGRAPHIC_DATA])" at bounding box center [365, 20] width 326 height 41
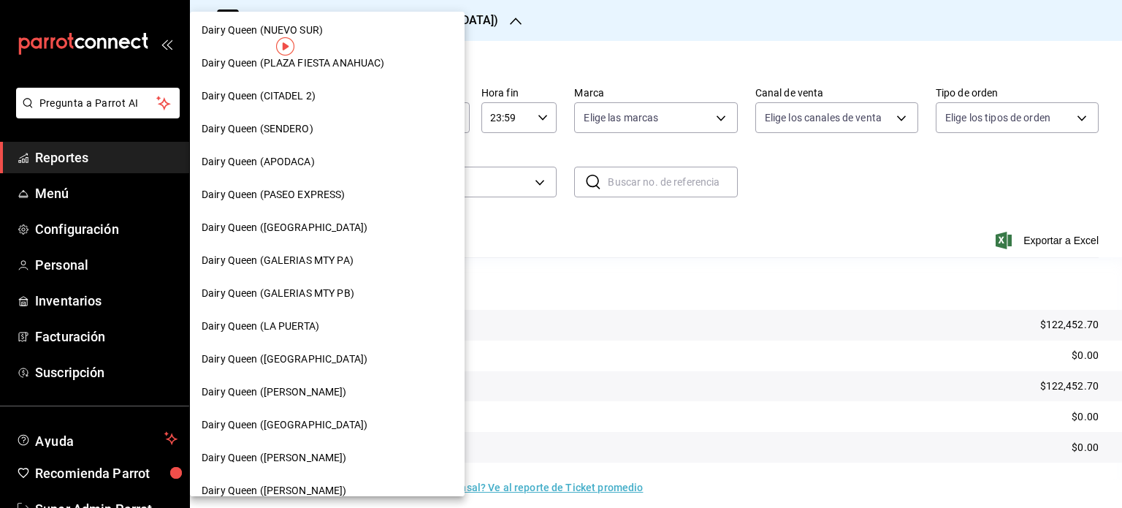
scroll to position [438, 0]
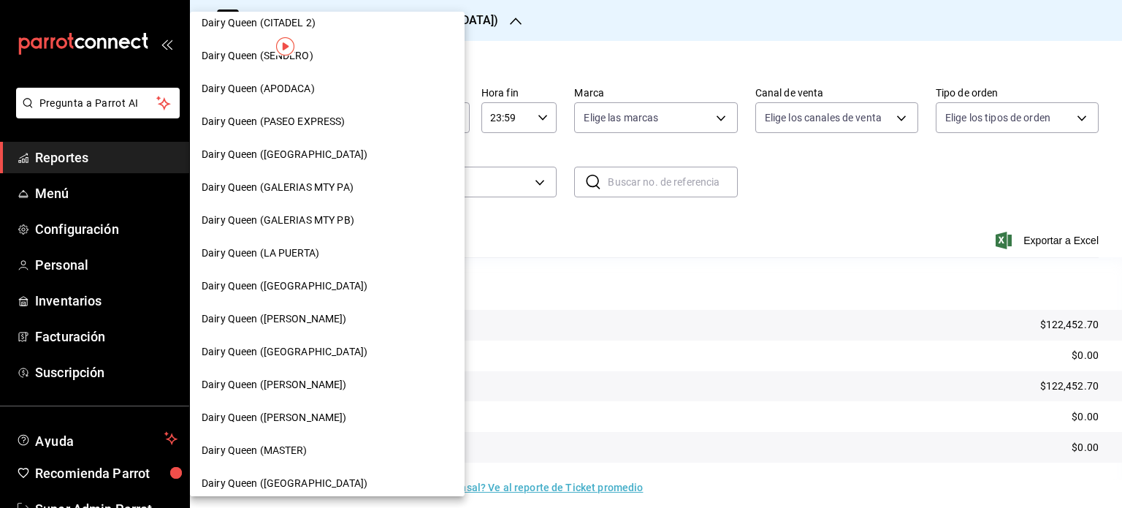
click at [330, 388] on span "Dairy Queen ([PERSON_NAME])" at bounding box center [274, 384] width 145 height 15
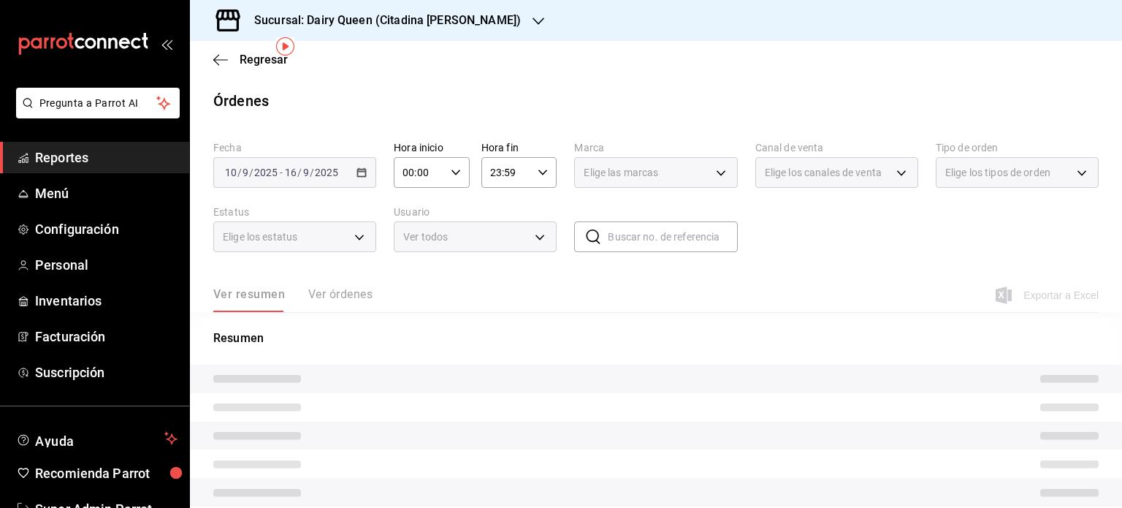
scroll to position [55, 0]
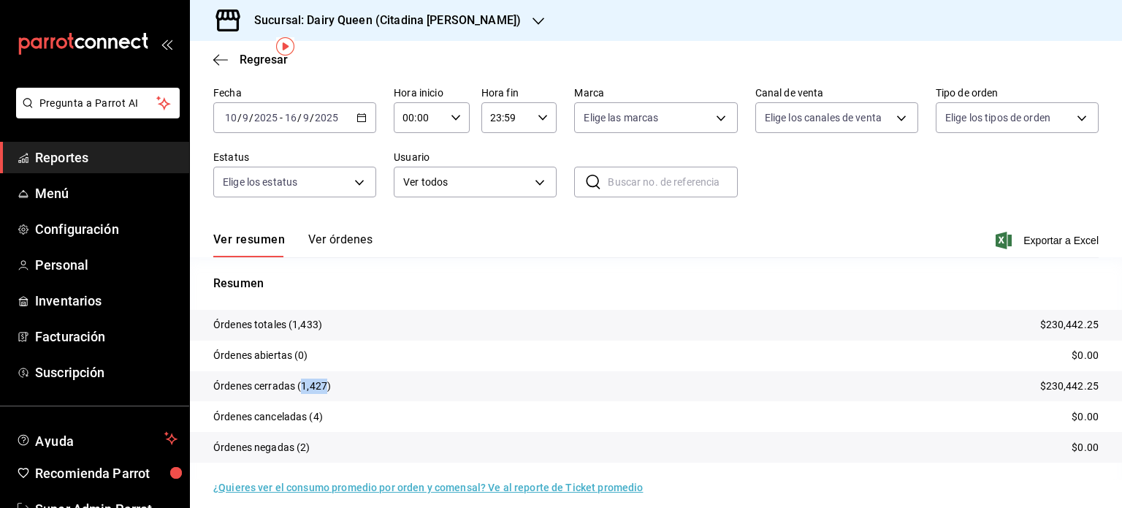
drag, startPoint x: 324, startPoint y: 385, endPoint x: 302, endPoint y: 384, distance: 22.7
click at [302, 384] on p "Órdenes cerradas (1,427)" at bounding box center [272, 385] width 118 height 15
click at [522, 21] on div "Sucursal: Dairy Queen (Citadina [PERSON_NAME])" at bounding box center [656, 20] width 932 height 41
click at [511, 15] on div "Sucursal: Dairy Queen (Citadina [PERSON_NAME])" at bounding box center [656, 20] width 932 height 41
click at [533, 24] on icon "button" at bounding box center [539, 21] width 12 height 12
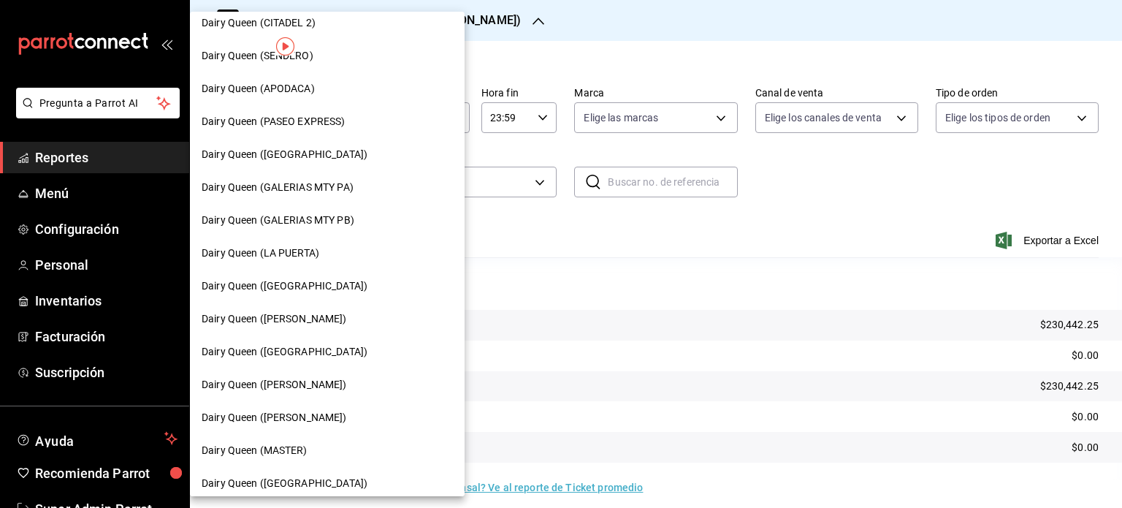
scroll to position [511, 0]
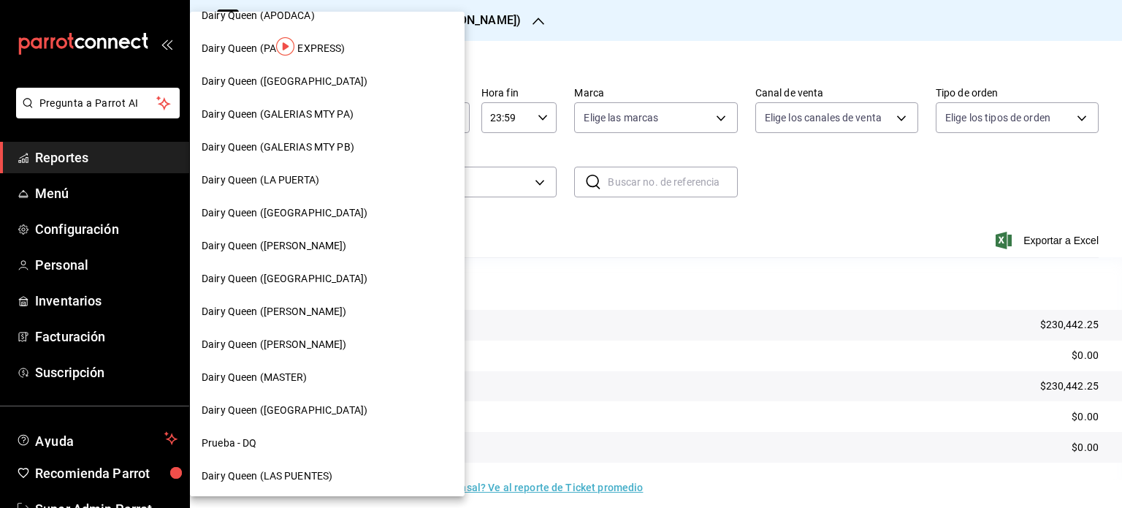
click at [330, 342] on span "Dairy Queen ([PERSON_NAME])" at bounding box center [274, 344] width 145 height 15
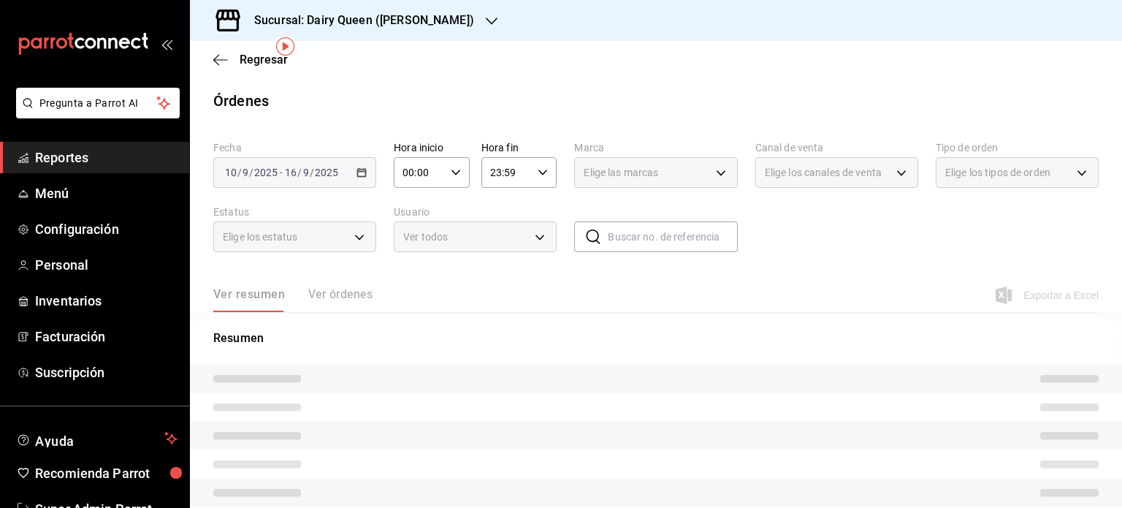
scroll to position [55, 0]
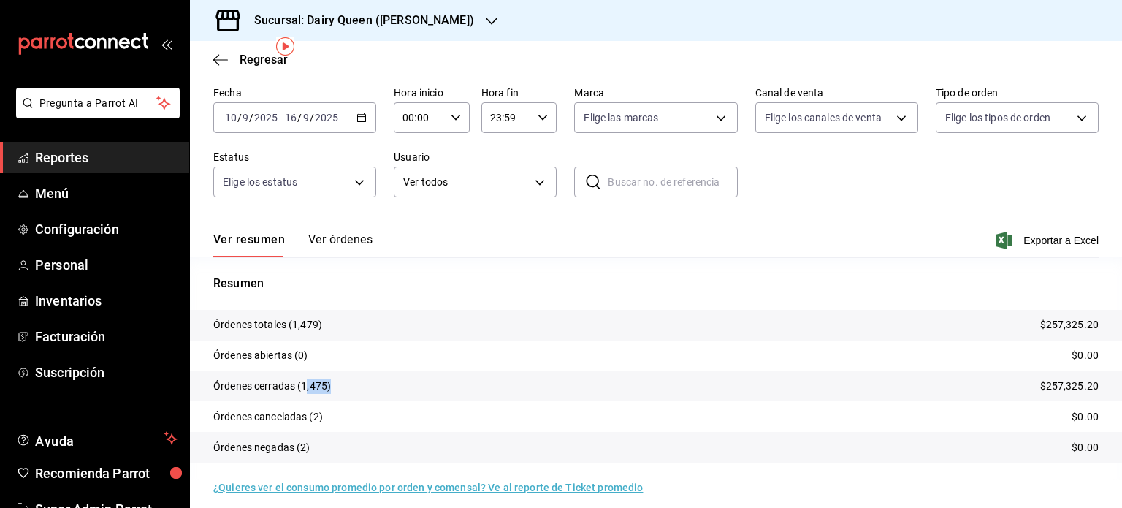
drag, startPoint x: 329, startPoint y: 382, endPoint x: 306, endPoint y: 384, distance: 22.7
click at [306, 384] on p "Órdenes cerradas (1,475)" at bounding box center [272, 385] width 118 height 15
click at [323, 381] on p "Órdenes cerradas (1,475)" at bounding box center [272, 385] width 118 height 15
drag, startPoint x: 327, startPoint y: 384, endPoint x: 302, endPoint y: 386, distance: 25.6
click at [302, 386] on p "Órdenes cerradas (1,475)" at bounding box center [272, 385] width 118 height 15
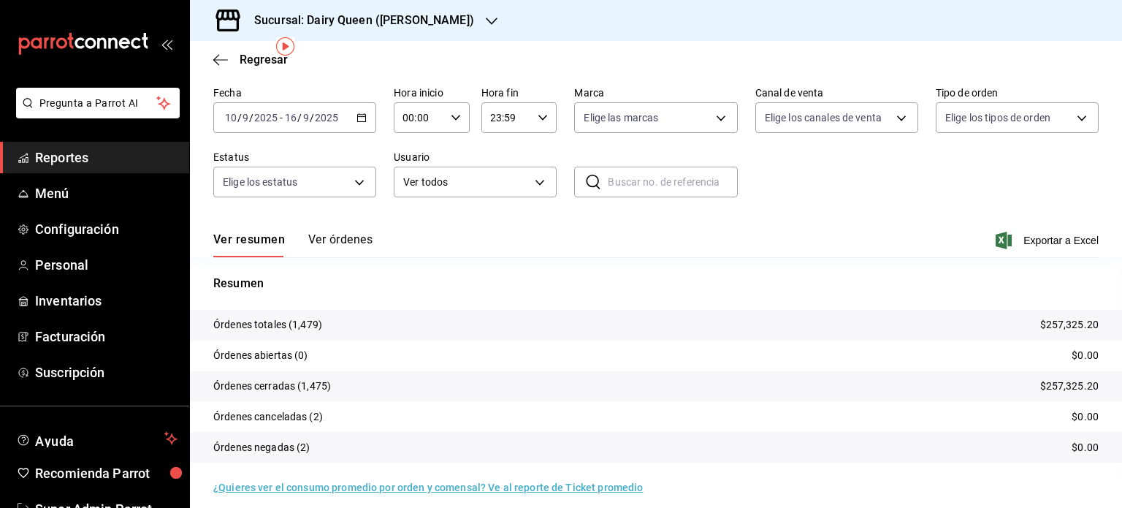
click at [485, 15] on div "Sucursal: Dairy Queen ([PERSON_NAME])" at bounding box center [353, 20] width 302 height 41
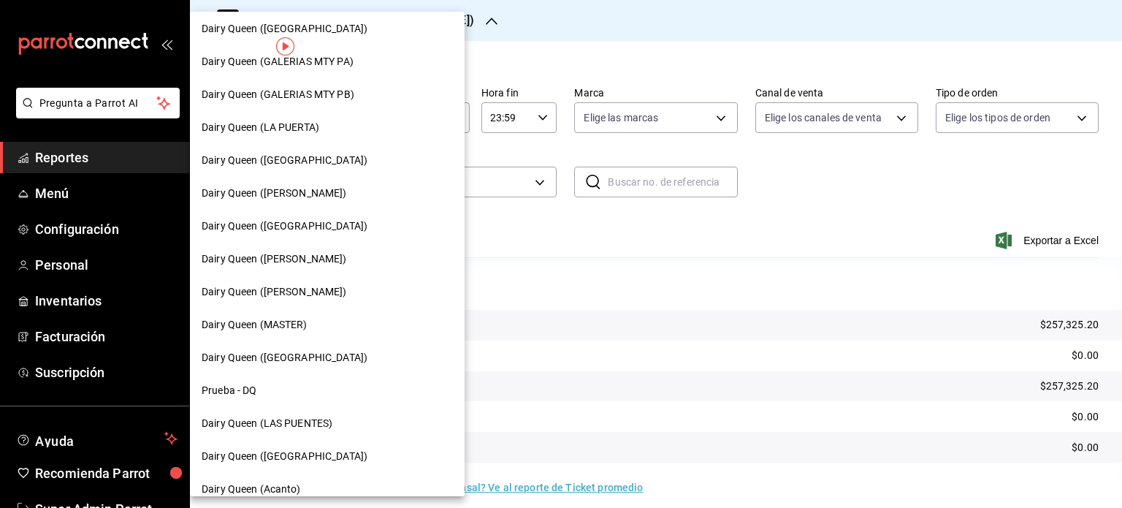
scroll to position [585, 0]
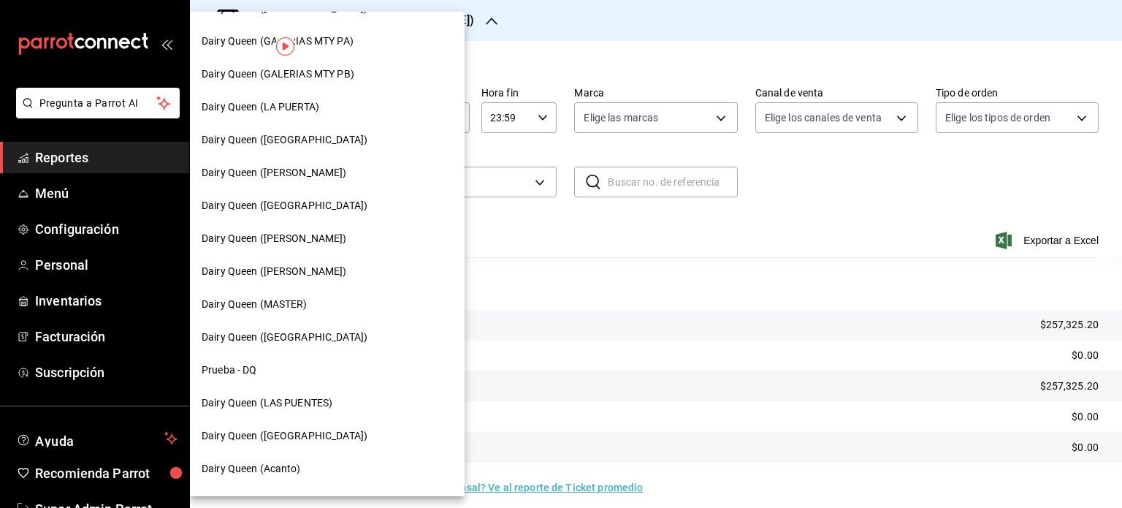
click at [333, 334] on div "Dairy Queen ([GEOGRAPHIC_DATA])" at bounding box center [327, 337] width 251 height 15
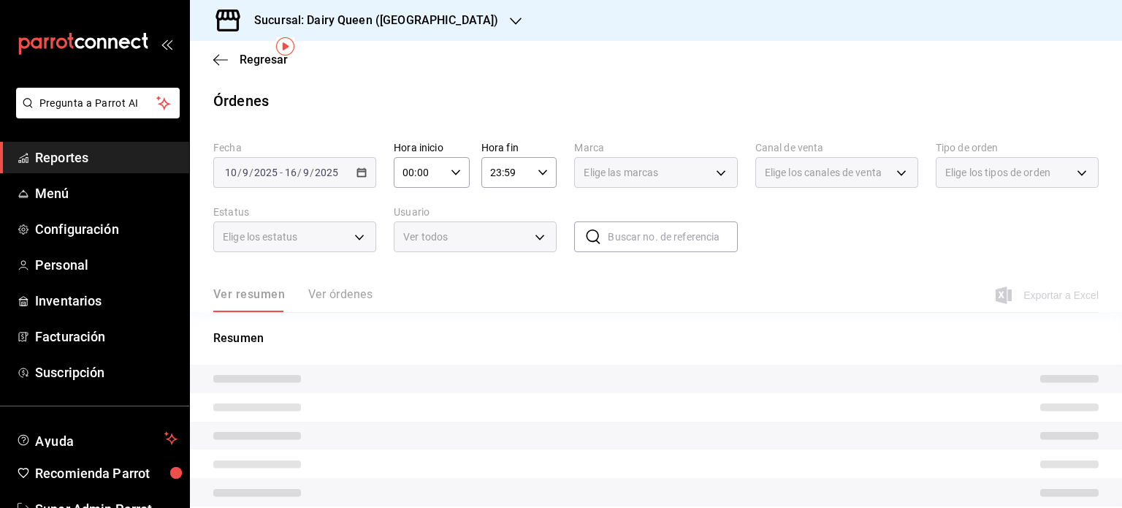
scroll to position [55, 0]
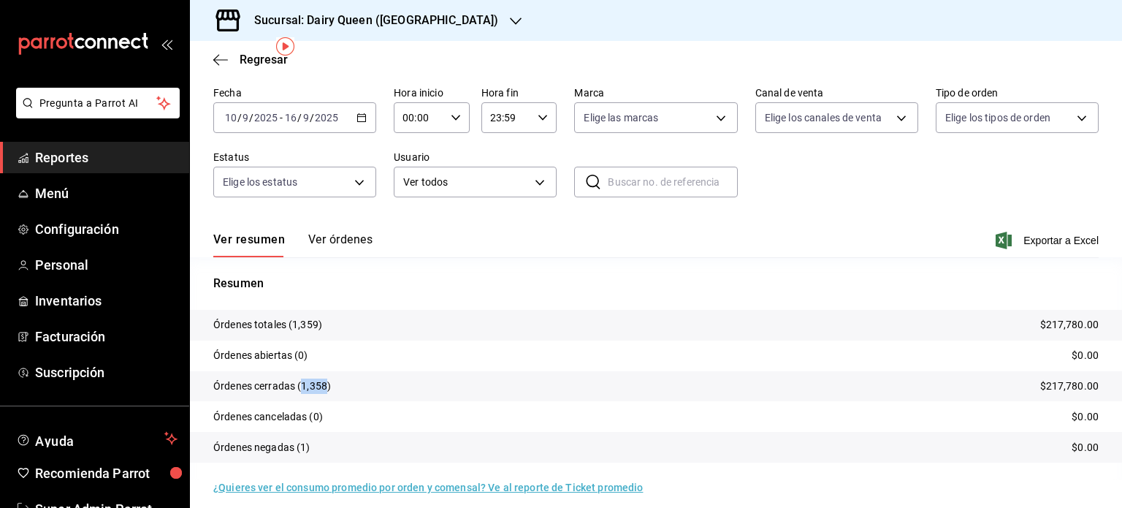
drag, startPoint x: 315, startPoint y: 387, endPoint x: 302, endPoint y: 389, distance: 12.5
click at [302, 389] on p "Órdenes cerradas (1,358)" at bounding box center [272, 385] width 118 height 15
click at [481, 25] on div "Sucursal: Dairy Queen ([GEOGRAPHIC_DATA])" at bounding box center [365, 20] width 326 height 41
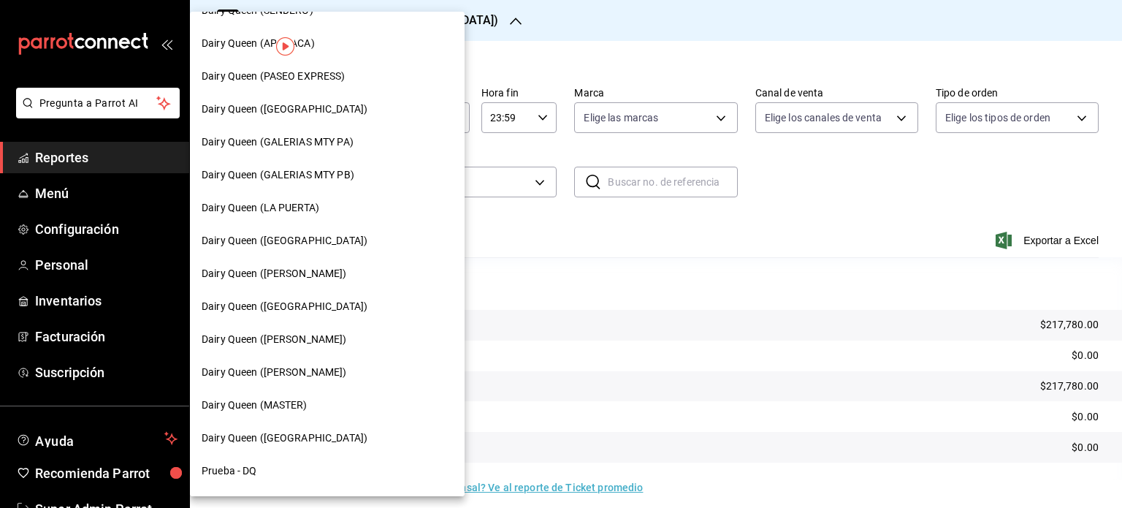
scroll to position [612, 0]
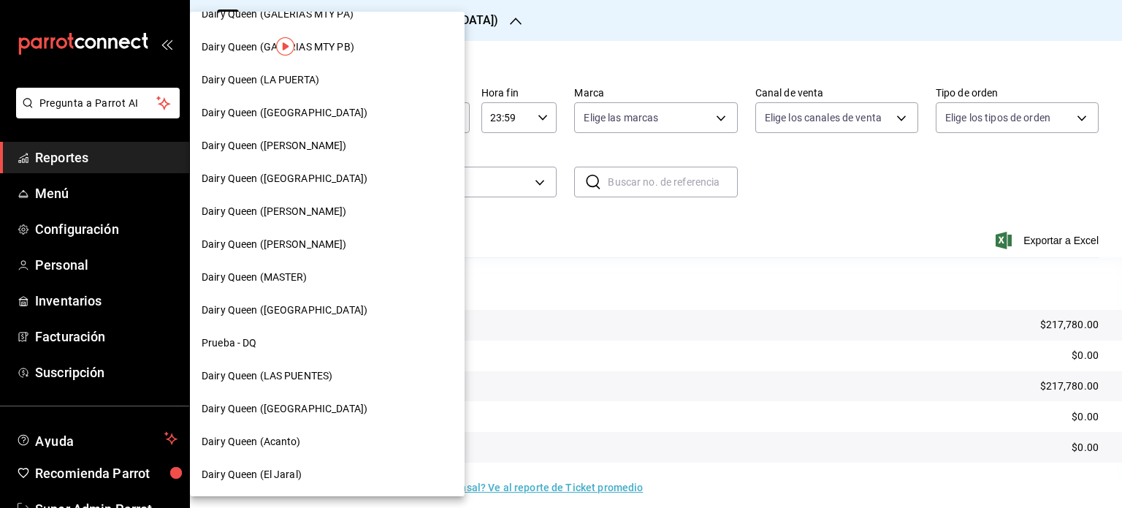
click at [293, 371] on span "Dairy Queen (LAS PUENTES)" at bounding box center [267, 375] width 131 height 15
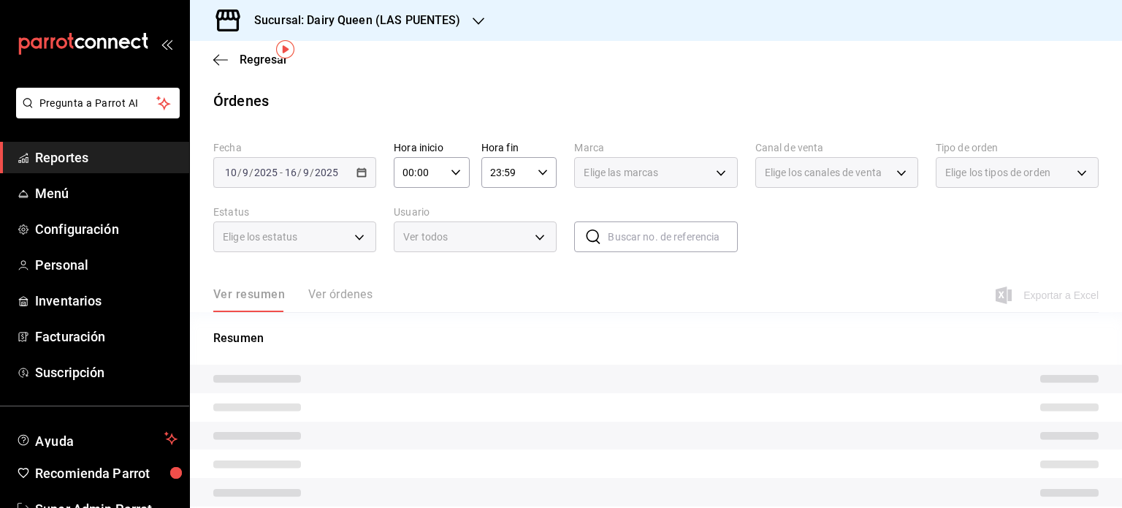
scroll to position [55, 0]
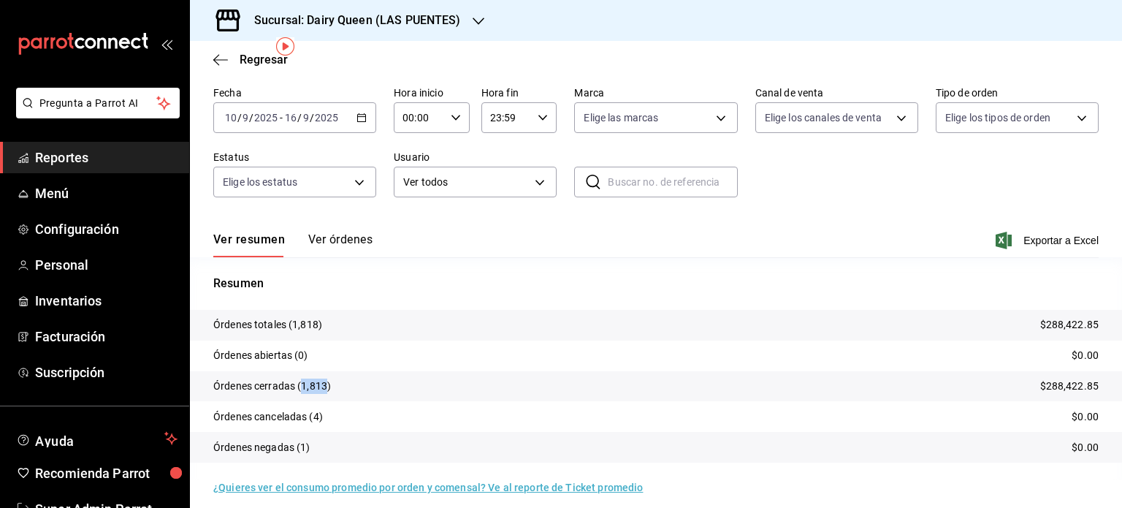
drag, startPoint x: 327, startPoint y: 384, endPoint x: 300, endPoint y: 388, distance: 27.3
click at [300, 388] on p "Órdenes cerradas (1,813)" at bounding box center [272, 385] width 118 height 15
click at [487, 17] on div "Sucursal: Dairy Queen (LAS PUENTES)" at bounding box center [346, 20] width 289 height 41
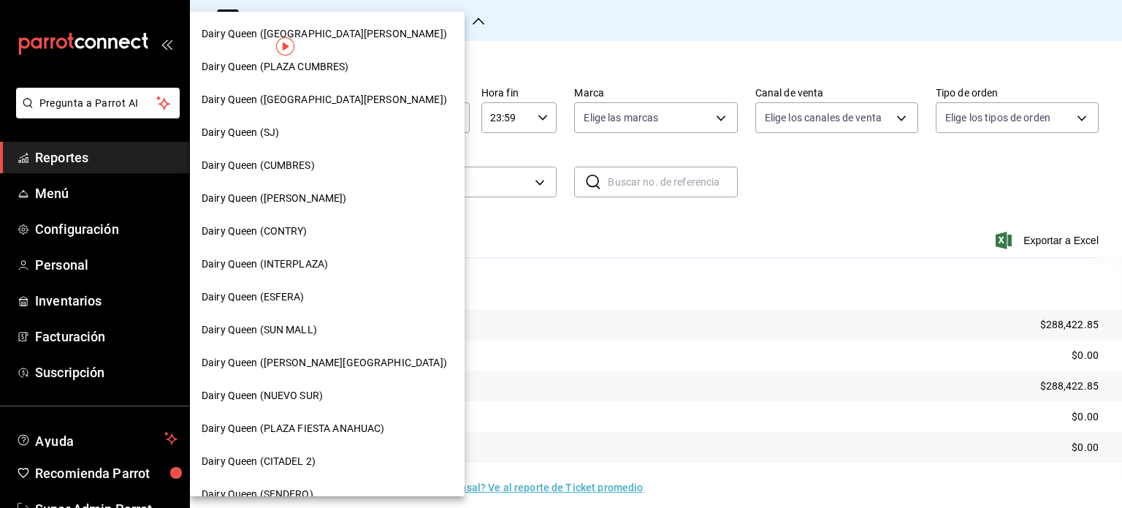
click at [479, 18] on div at bounding box center [561, 254] width 1122 height 508
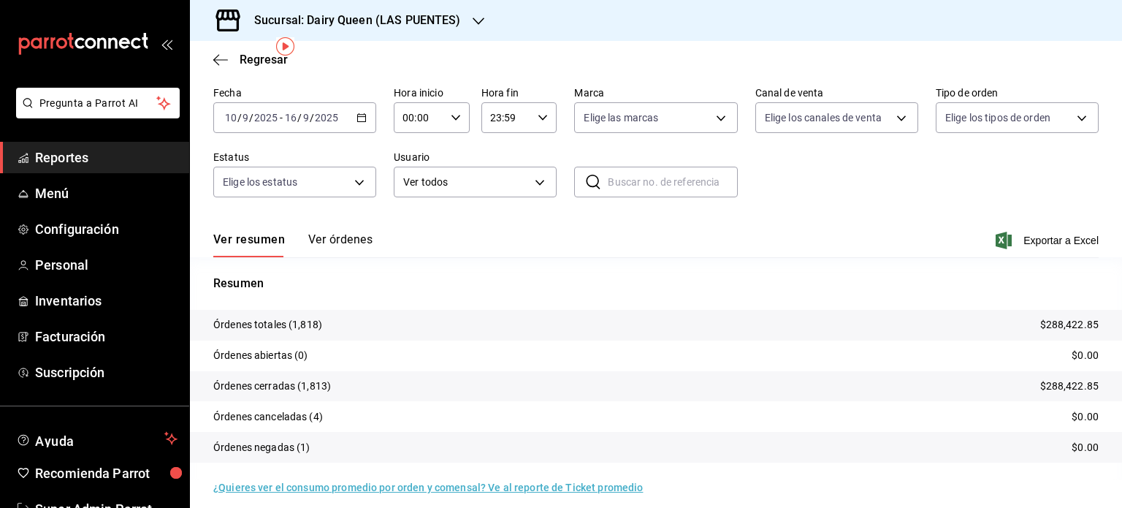
click at [476, 27] on div at bounding box center [479, 20] width 12 height 15
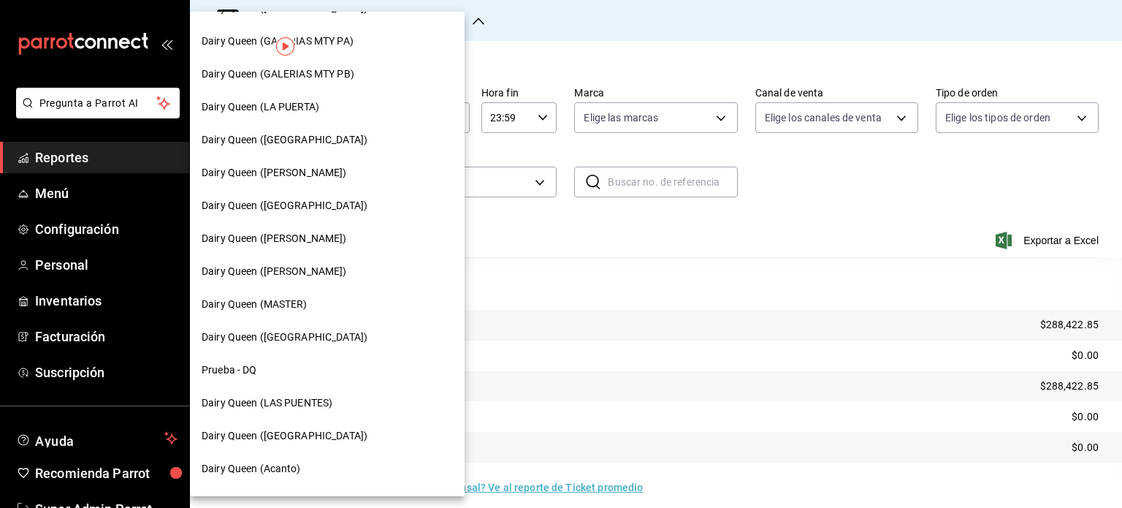
scroll to position [612, 0]
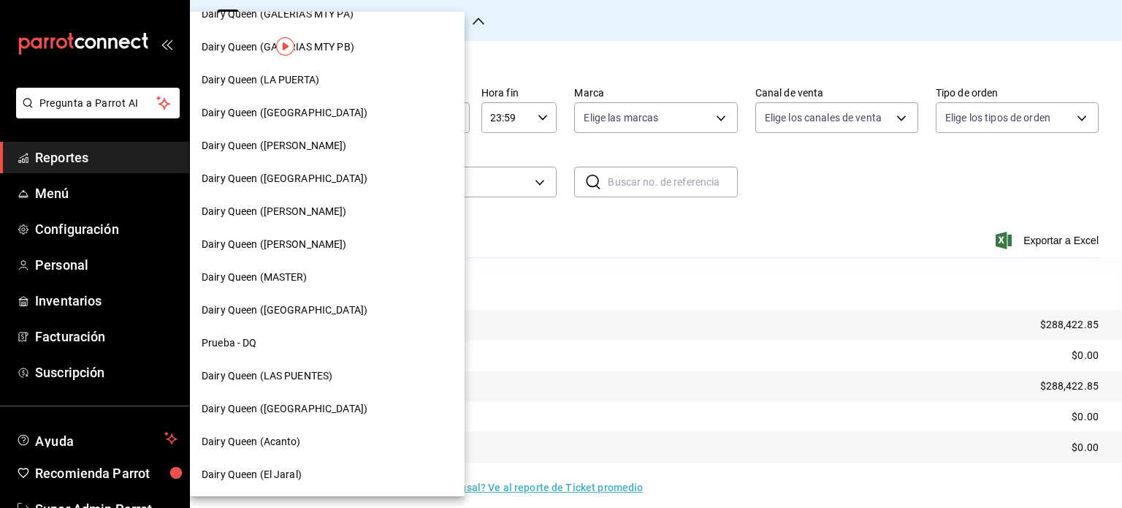
click at [326, 400] on div "Dairy Queen ([GEOGRAPHIC_DATA])" at bounding box center [327, 408] width 275 height 33
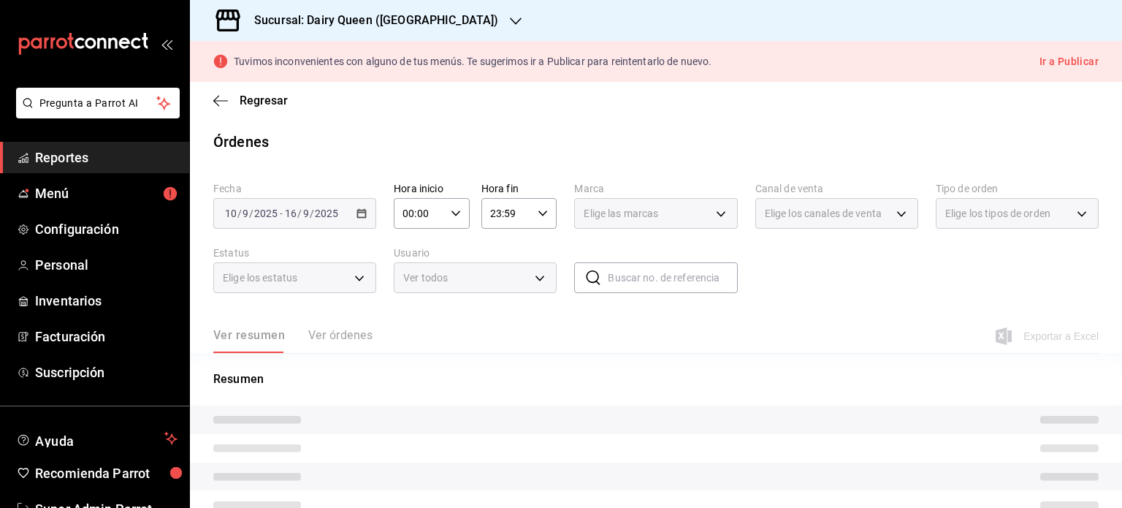
scroll to position [96, 0]
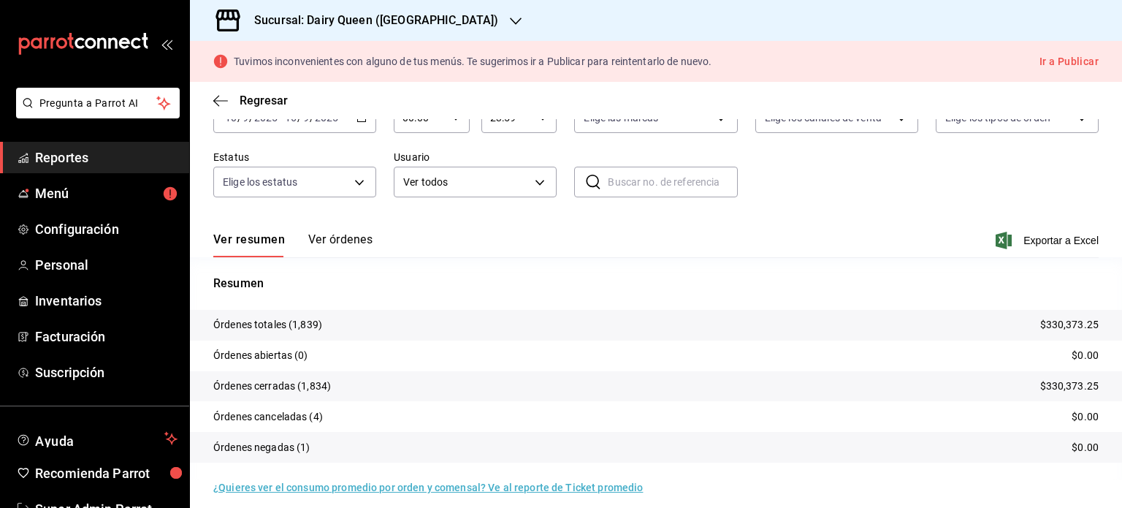
click at [321, 388] on p "Órdenes cerradas (1,834)" at bounding box center [272, 385] width 118 height 15
click at [304, 389] on p "Órdenes cerradas (1,834)" at bounding box center [272, 385] width 118 height 15
click at [463, 23] on div "Sucursal: Dairy Queen ([GEOGRAPHIC_DATA])" at bounding box center [365, 20] width 326 height 41
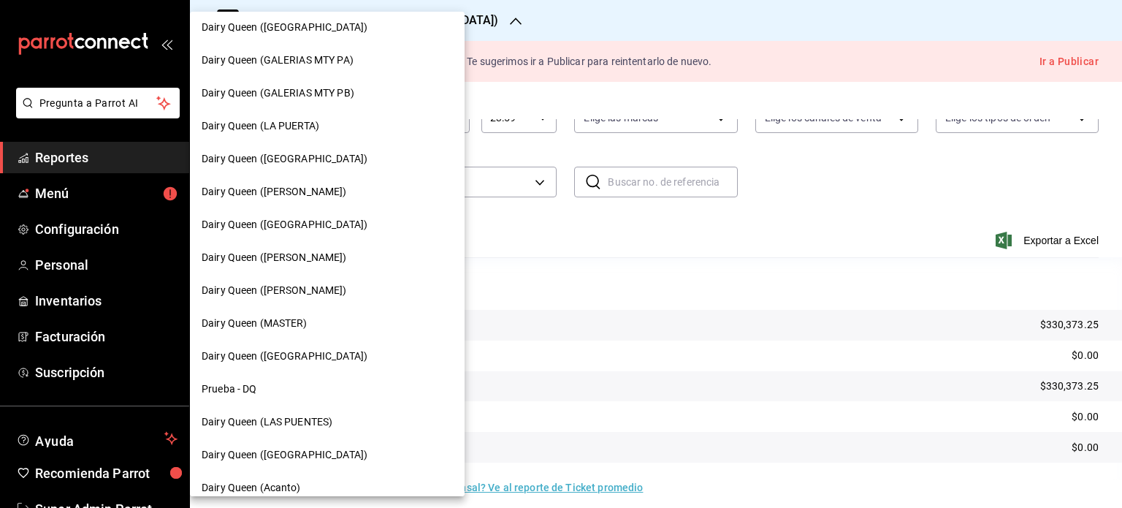
scroll to position [612, 0]
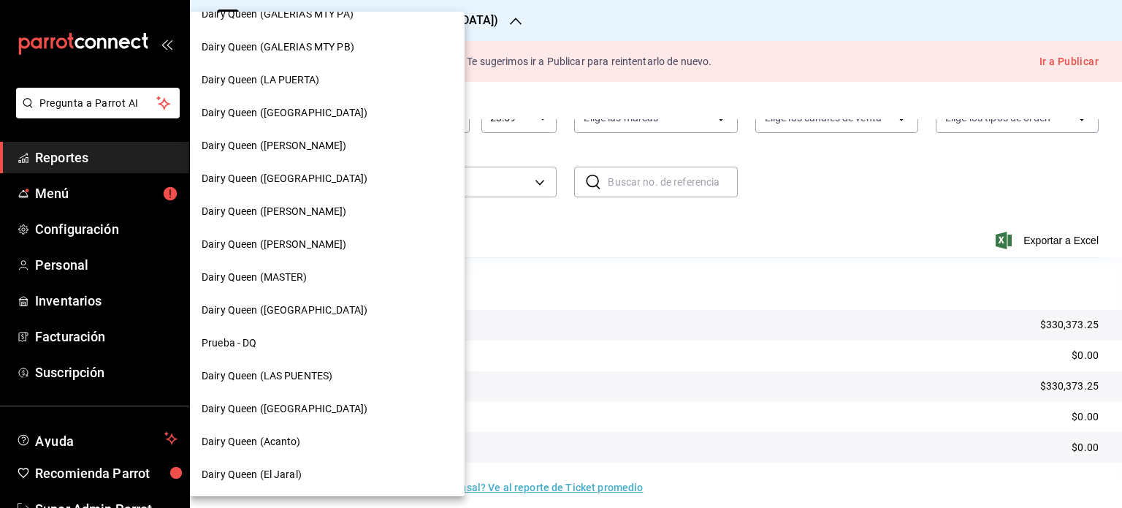
click at [324, 446] on div "Dairy Queen (Acanto)" at bounding box center [327, 441] width 251 height 15
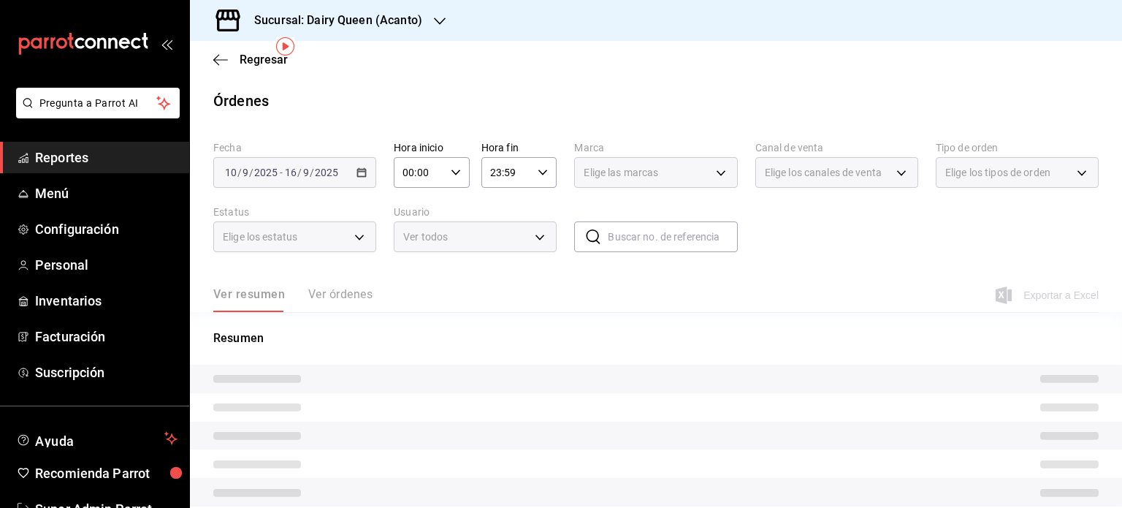
scroll to position [55, 0]
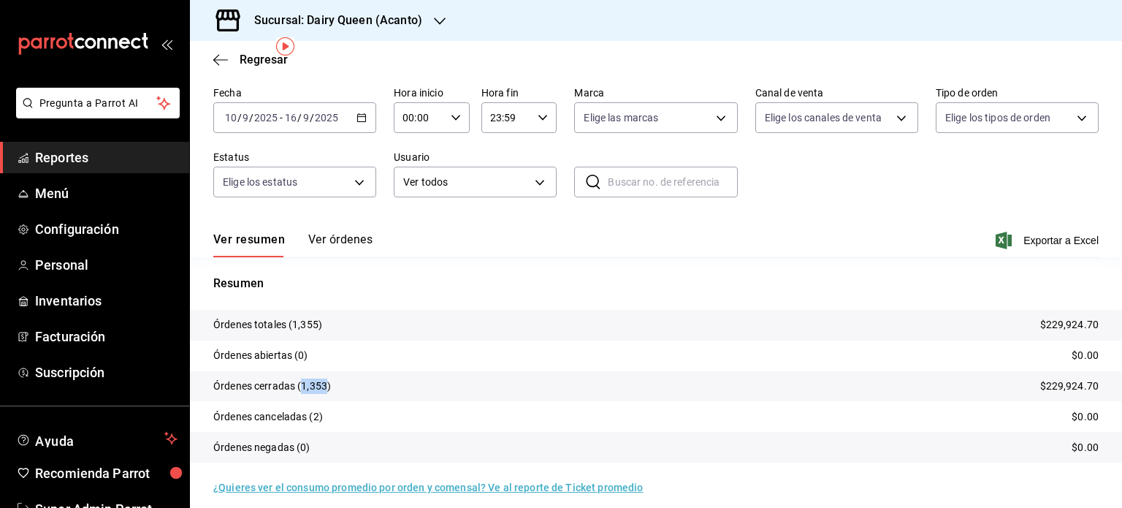
drag, startPoint x: 327, startPoint y: 385, endPoint x: 302, endPoint y: 385, distance: 24.8
click at [302, 385] on p "Órdenes cerradas (1,353)" at bounding box center [272, 385] width 118 height 15
click at [422, 15] on div "Sucursal: Dairy Queen (Acanto)" at bounding box center [327, 20] width 250 height 41
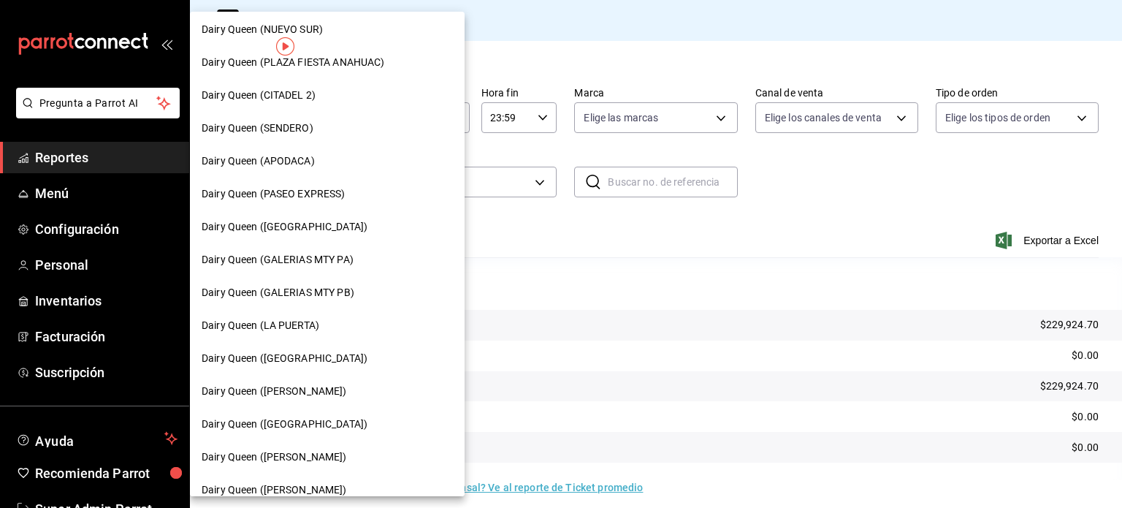
scroll to position [319, 0]
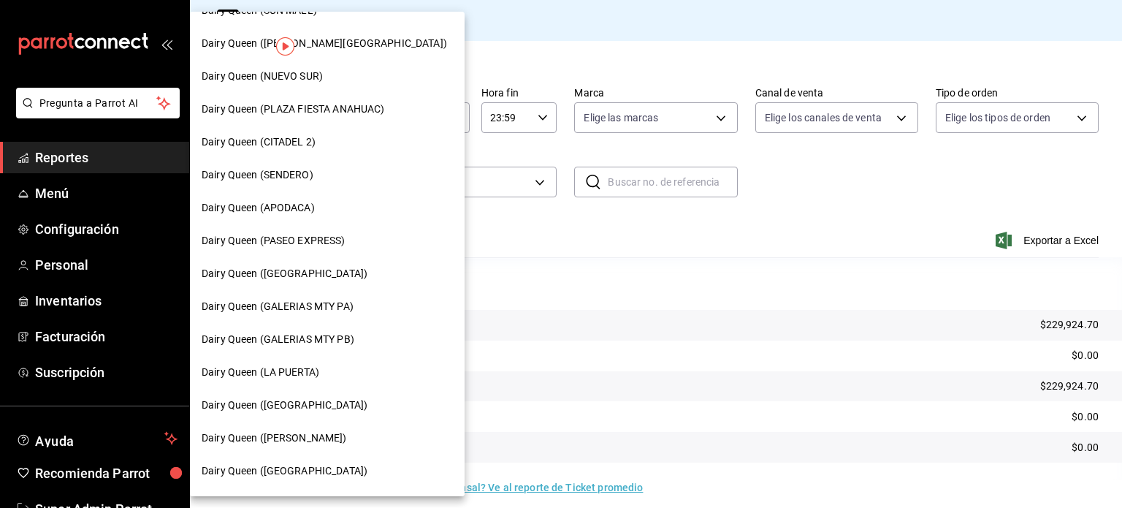
click at [324, 206] on div "Dairy Queen (APODACA)" at bounding box center [327, 207] width 251 height 15
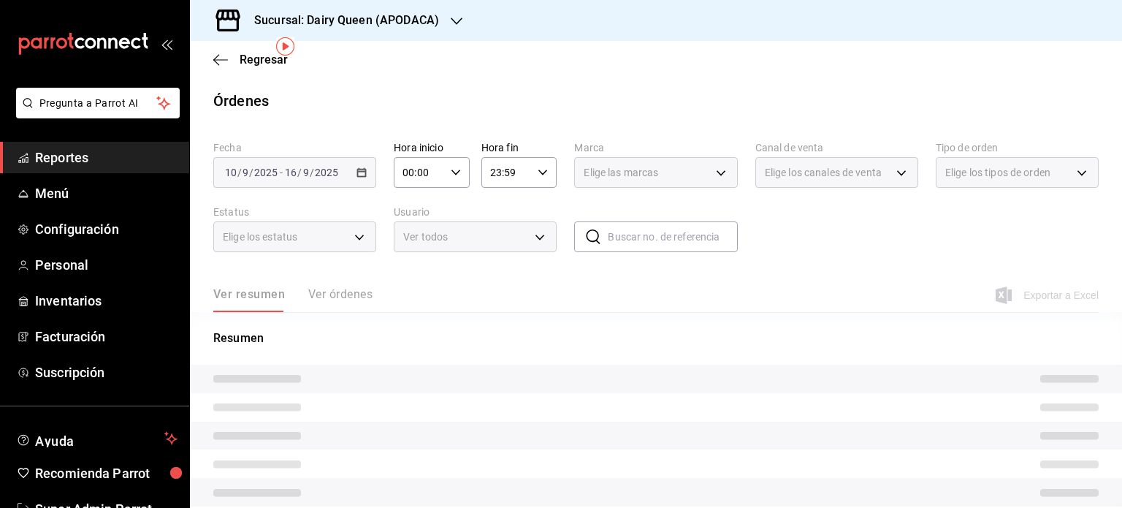
scroll to position [55, 0]
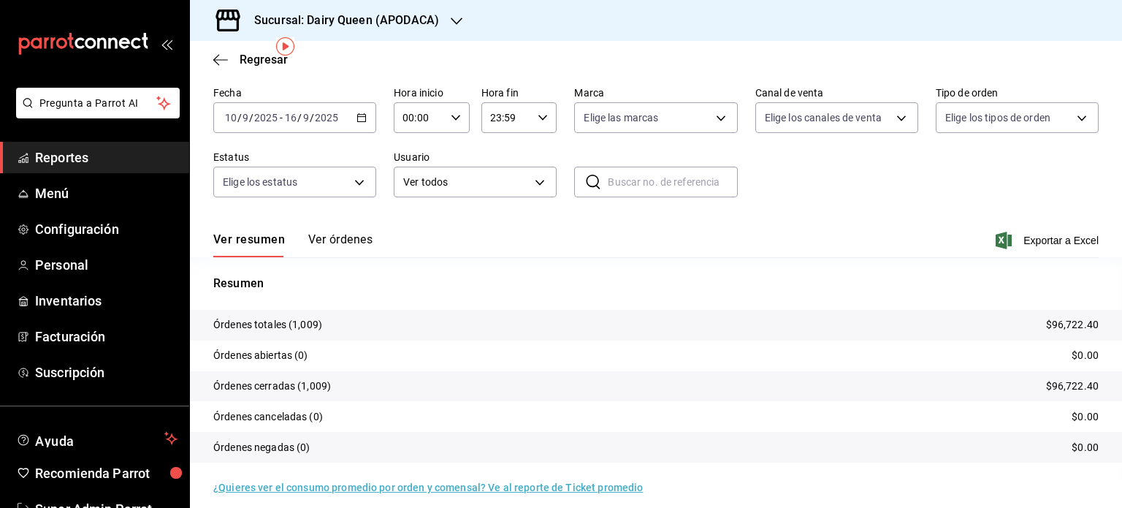
click at [445, 18] on div "Sucursal: Dairy Queen (APODACA)" at bounding box center [335, 20] width 267 height 41
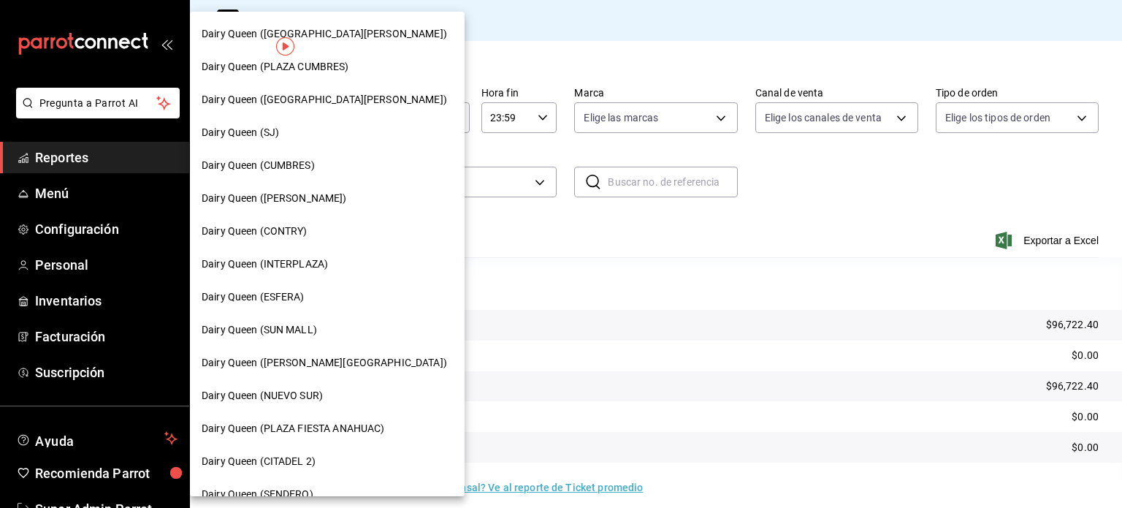
scroll to position [73, 0]
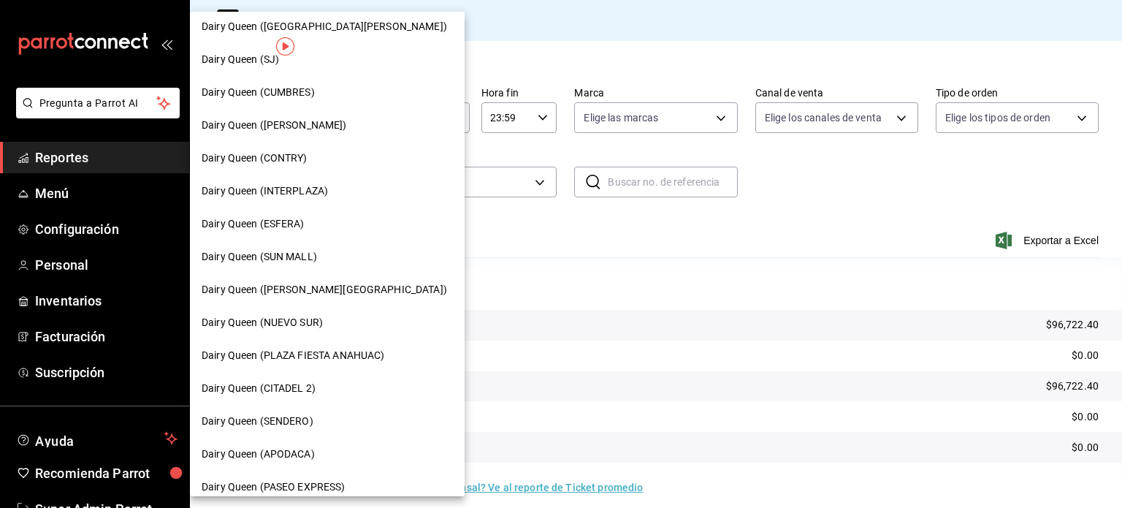
click at [308, 332] on div "Dairy Queen (NUEVO SUR)" at bounding box center [327, 322] width 275 height 33
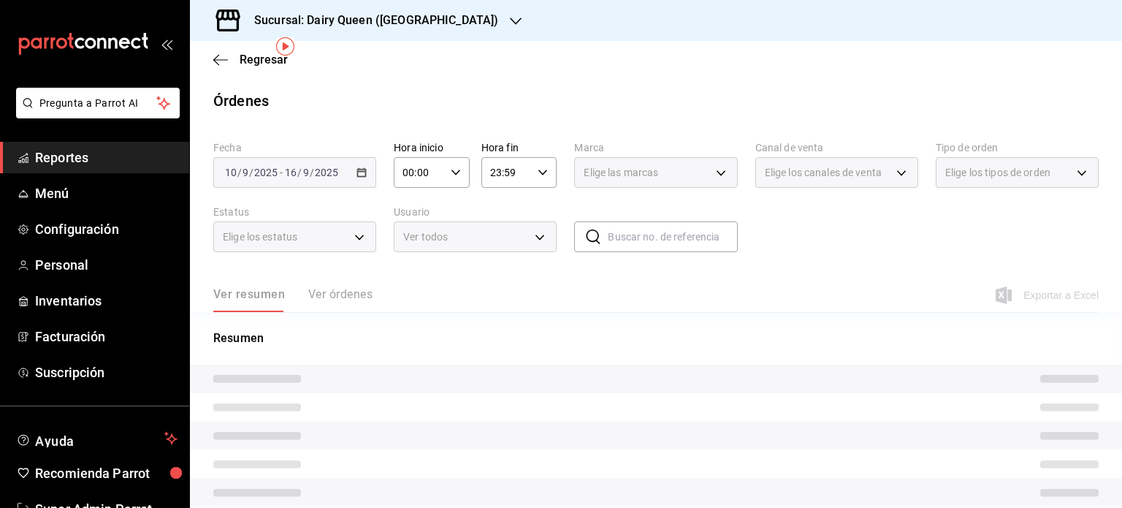
scroll to position [55, 0]
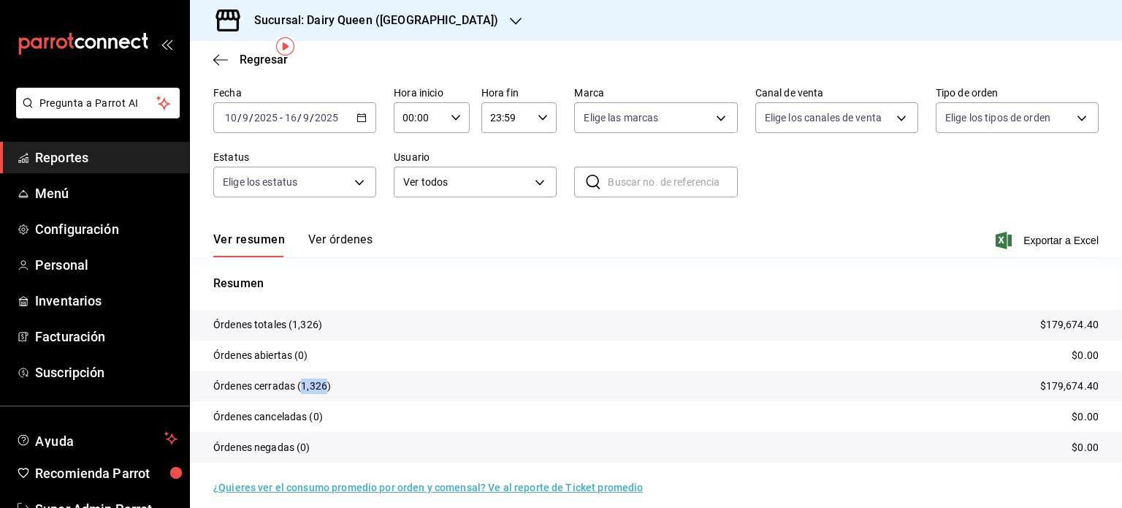
drag, startPoint x: 327, startPoint y: 384, endPoint x: 301, endPoint y: 384, distance: 26.3
click at [301, 384] on p "Órdenes cerradas (1,326)" at bounding box center [272, 385] width 118 height 15
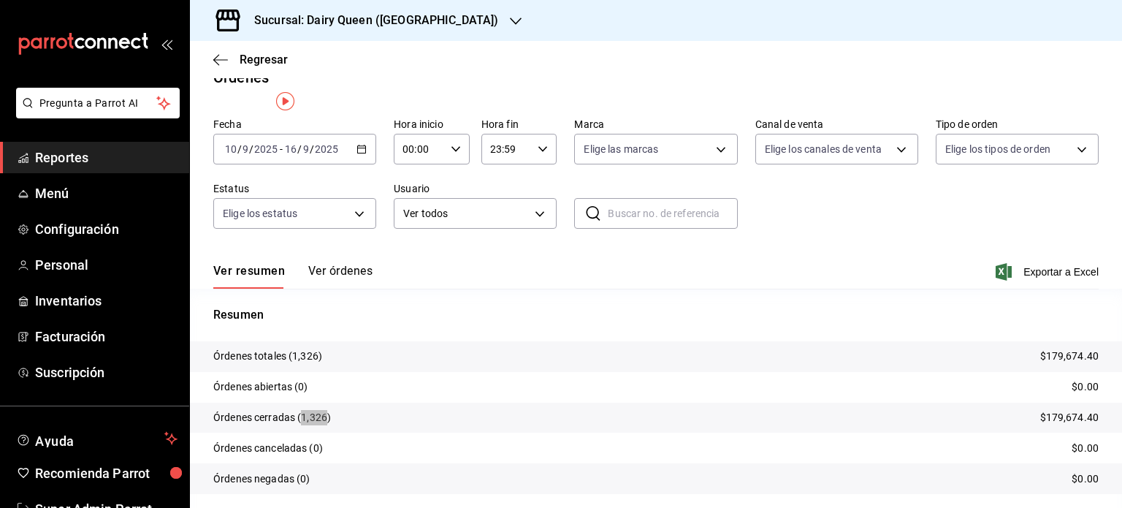
scroll to position [0, 0]
